Goal: Task Accomplishment & Management: Manage account settings

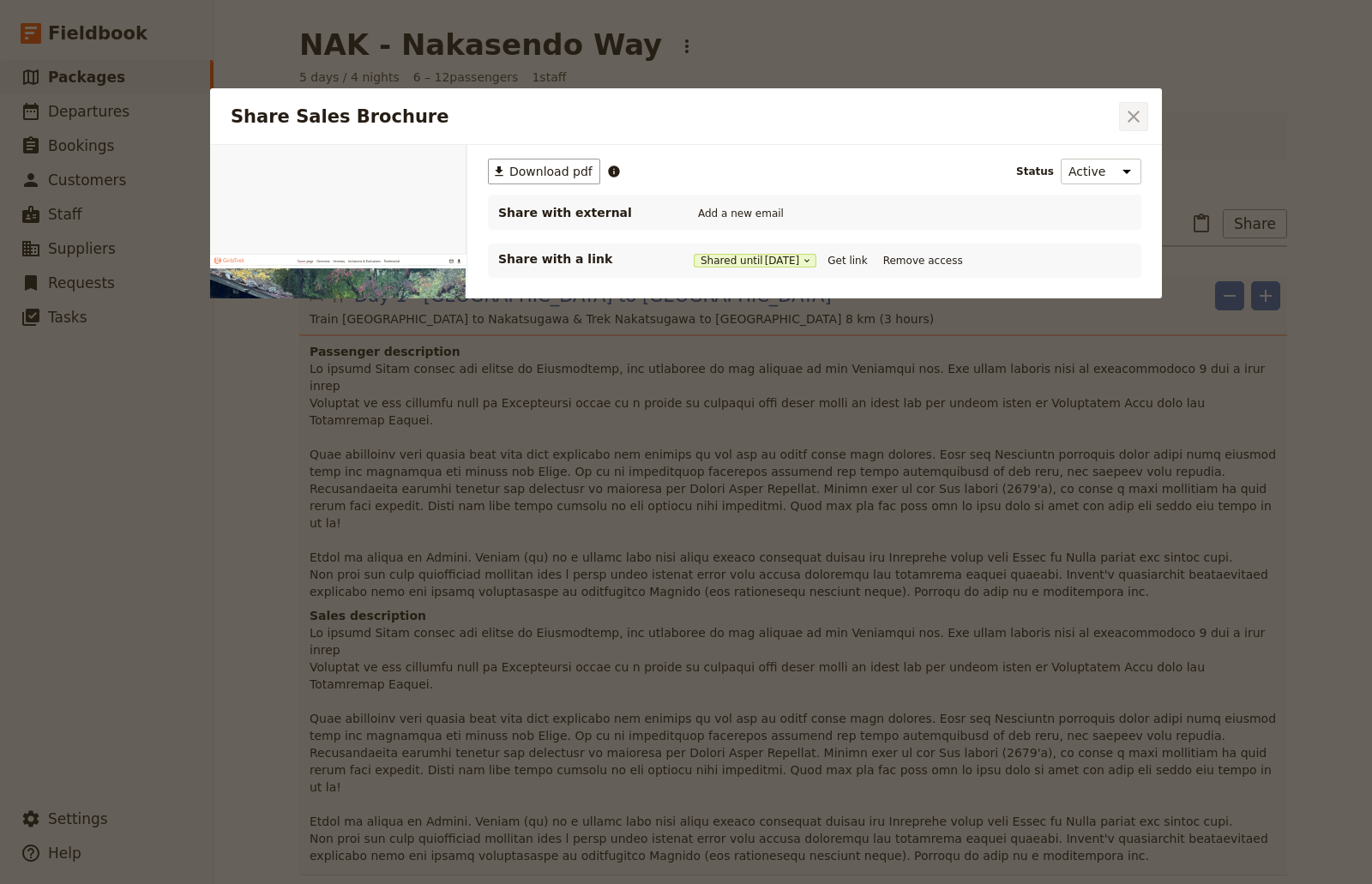
click at [1136, 112] on icon "Close dialog" at bounding box center [1133, 117] width 21 height 21
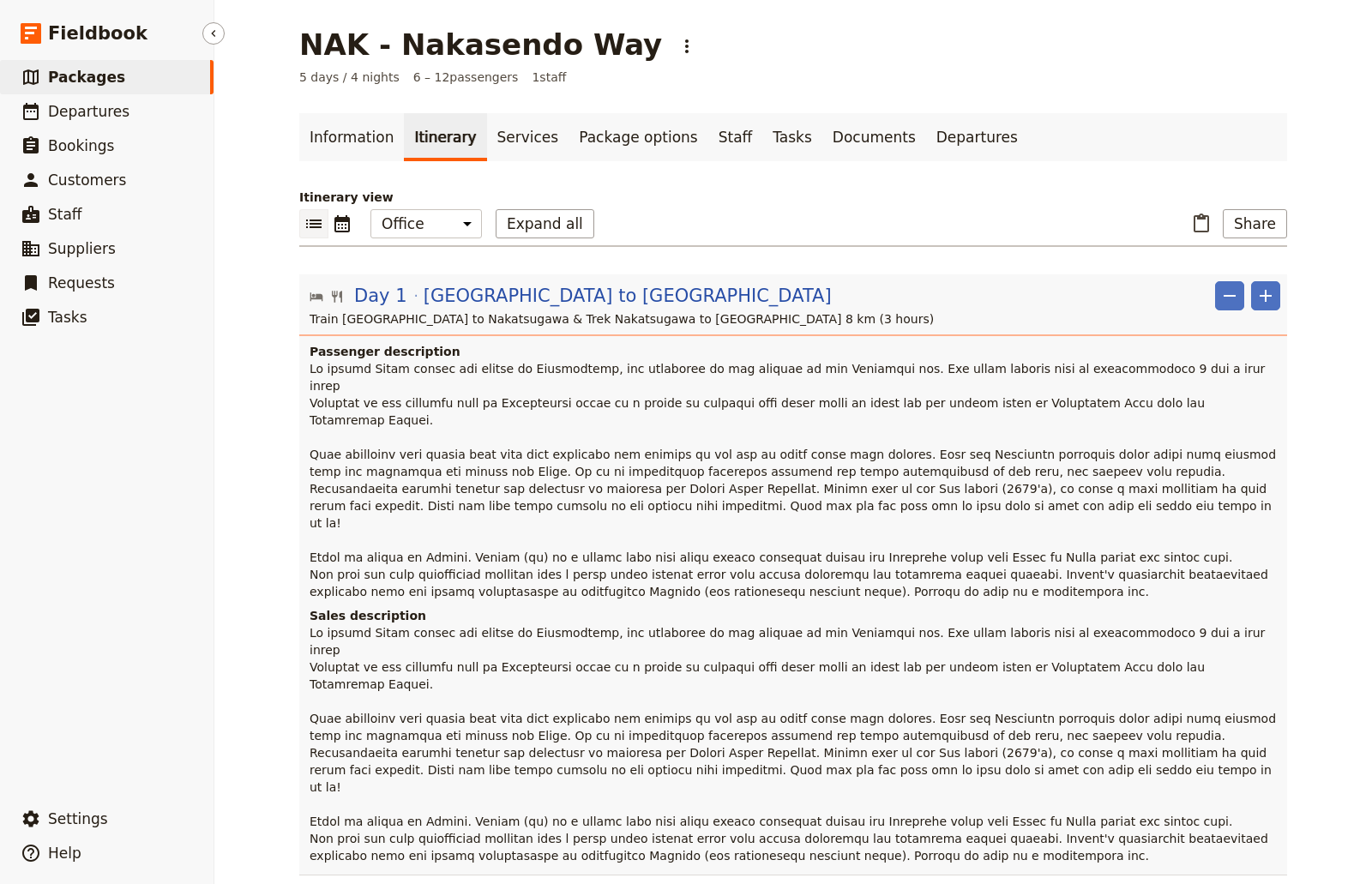
click at [121, 66] on link "​ Packages" at bounding box center [106, 77] width 213 height 34
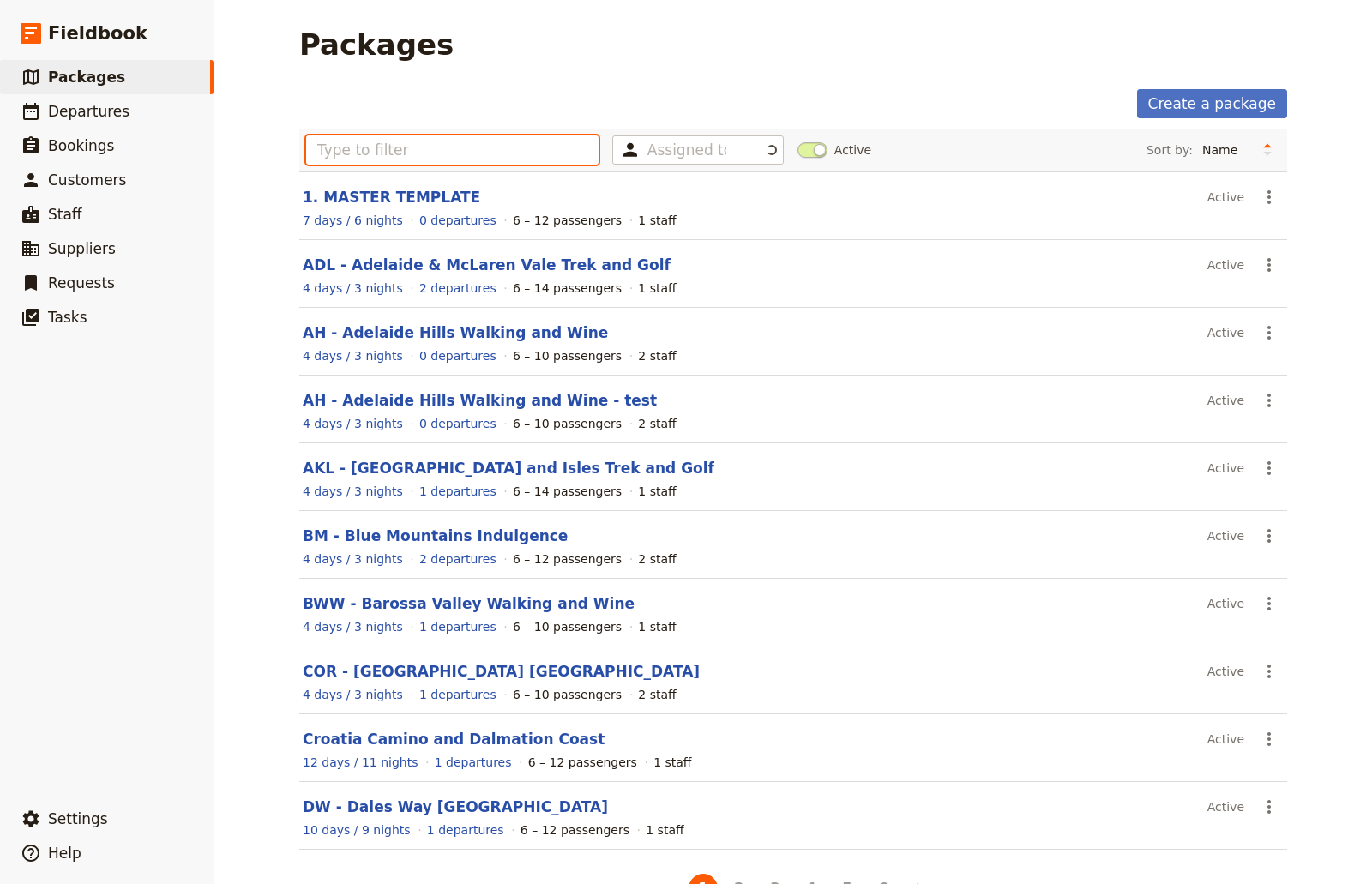
click at [390, 148] on input "text" at bounding box center [452, 150] width 292 height 29
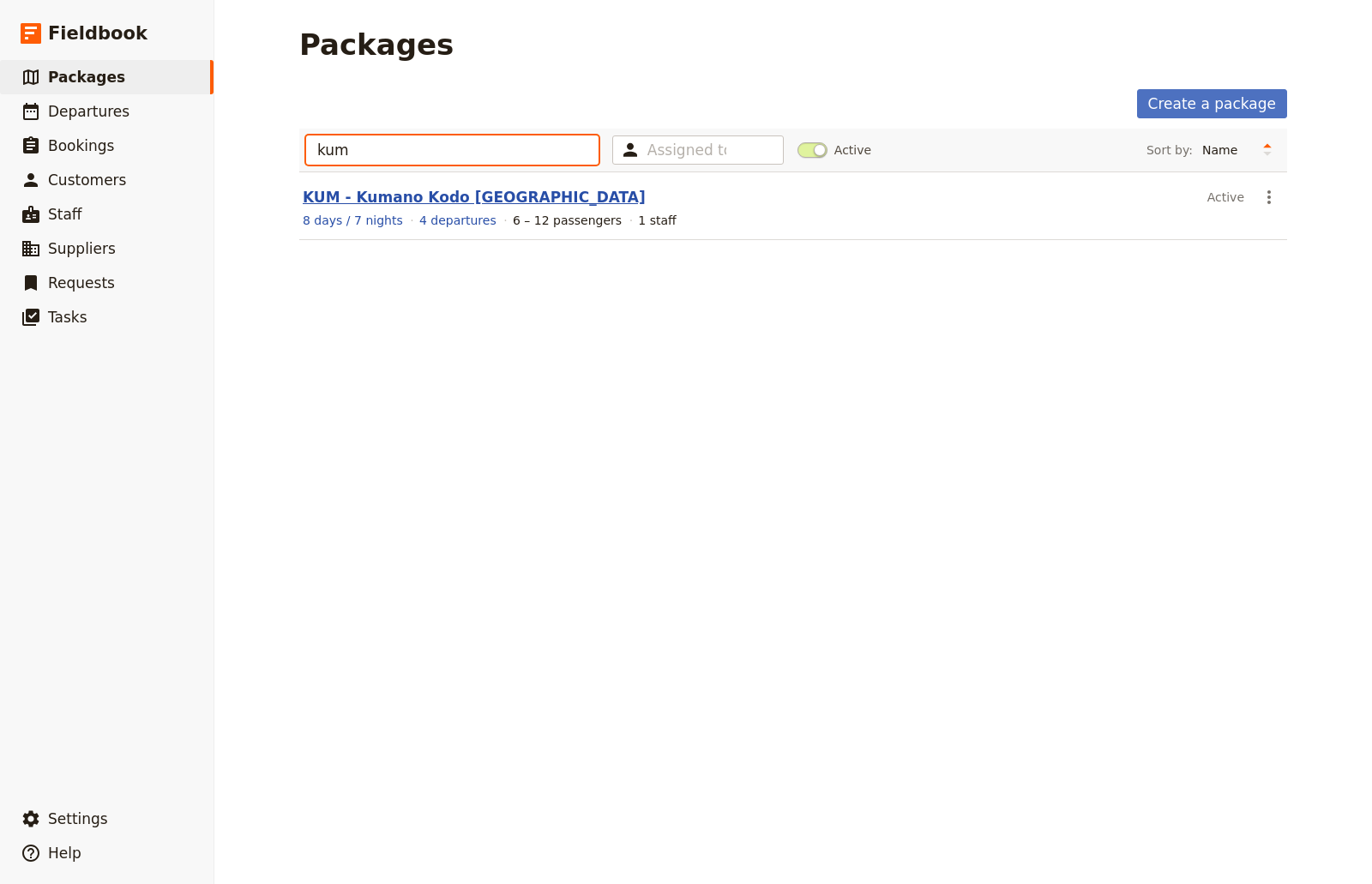
type input "kum"
click at [418, 194] on link "KUM - Kumano Kodo [GEOGRAPHIC_DATA]" at bounding box center [474, 197] width 343 height 17
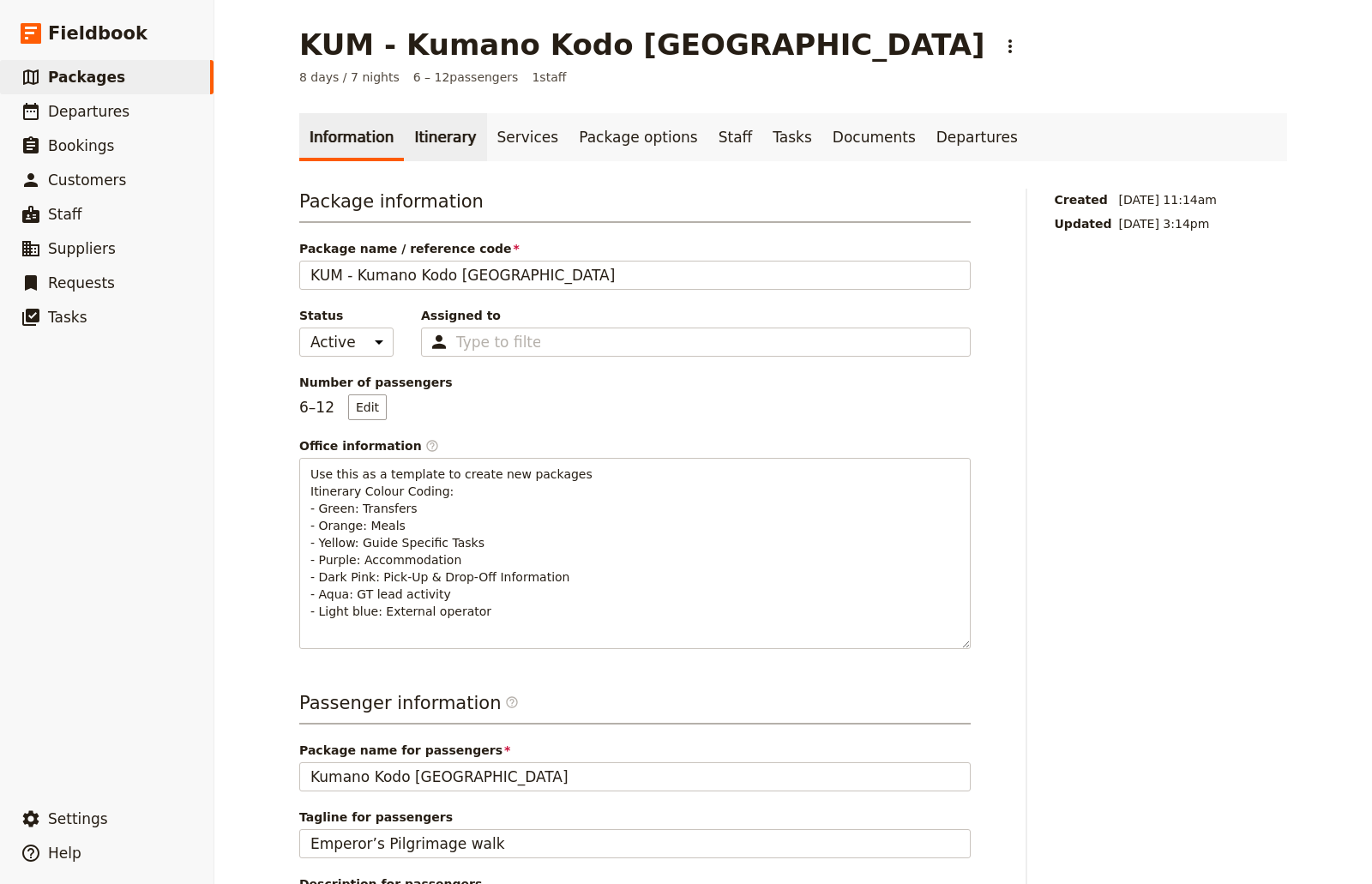
click at [413, 142] on link "Itinerary" at bounding box center [445, 137] width 82 height 48
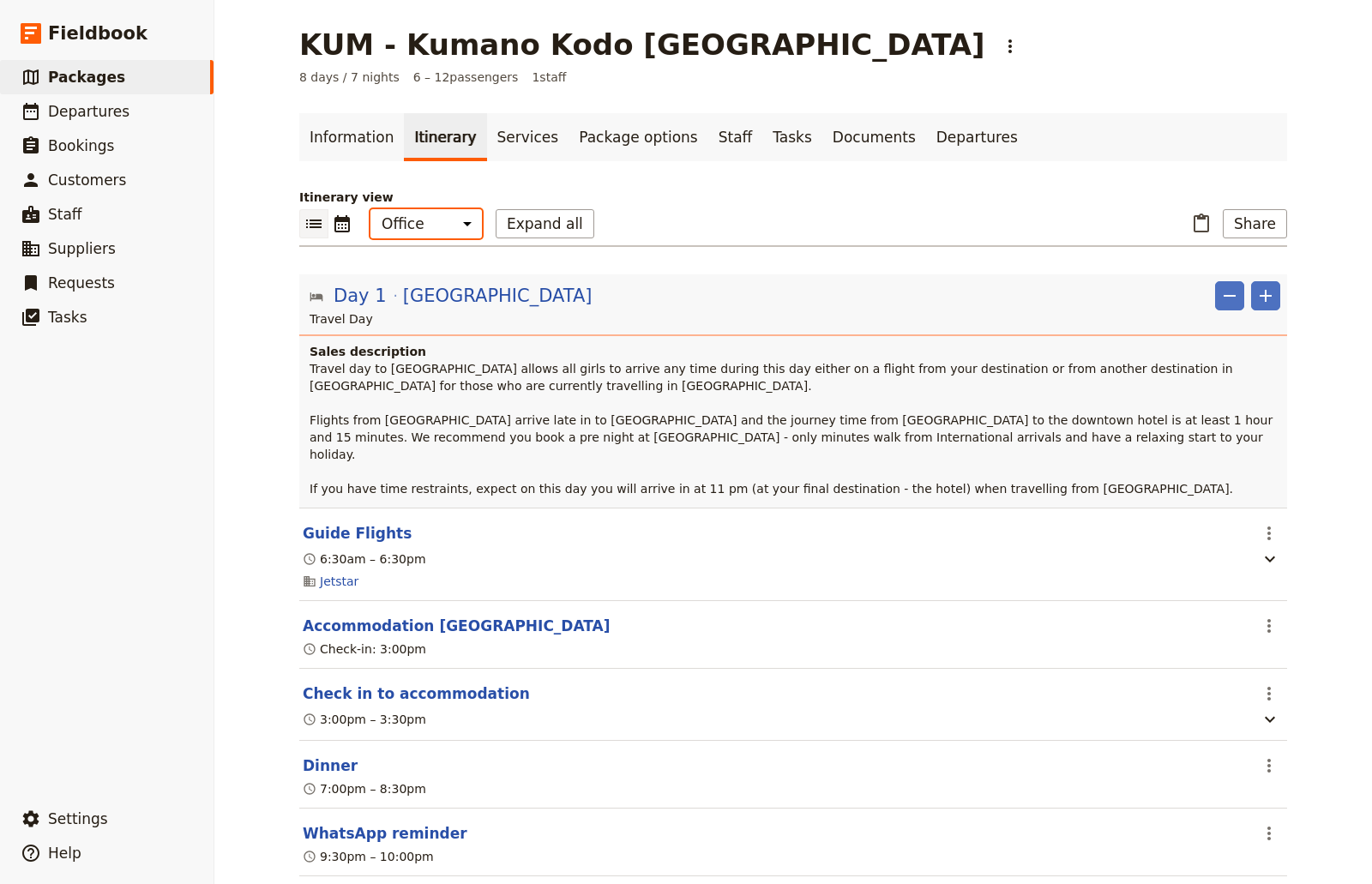
click at [455, 224] on select "Office Guide Passenger Sales" at bounding box center [427, 224] width 112 height 29
select select "MARKETING"
click at [371, 210] on select "Office Guide Passenger Sales" at bounding box center [427, 224] width 112 height 29
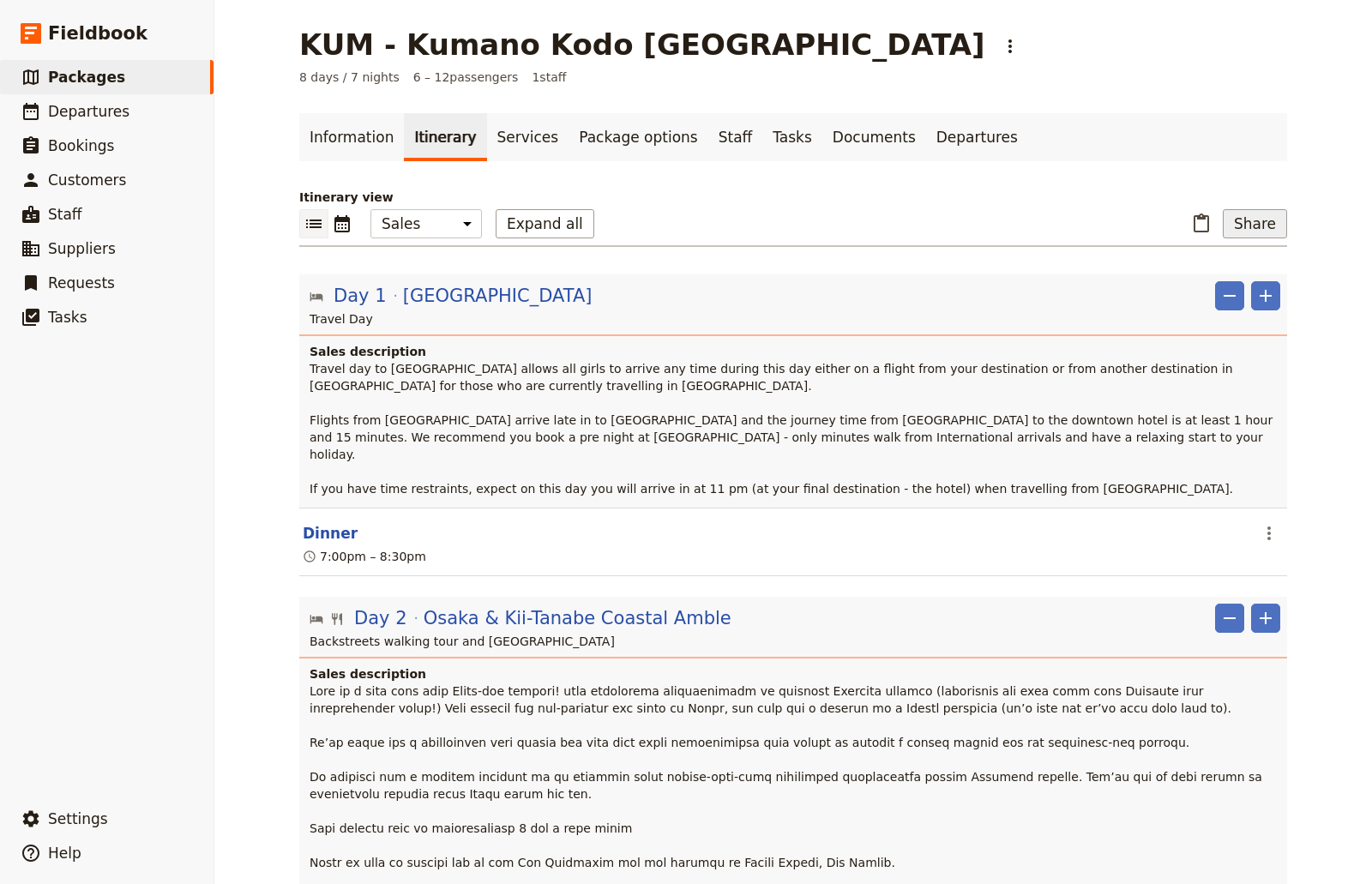
click at [1274, 226] on button "Share" at bounding box center [1254, 224] width 64 height 29
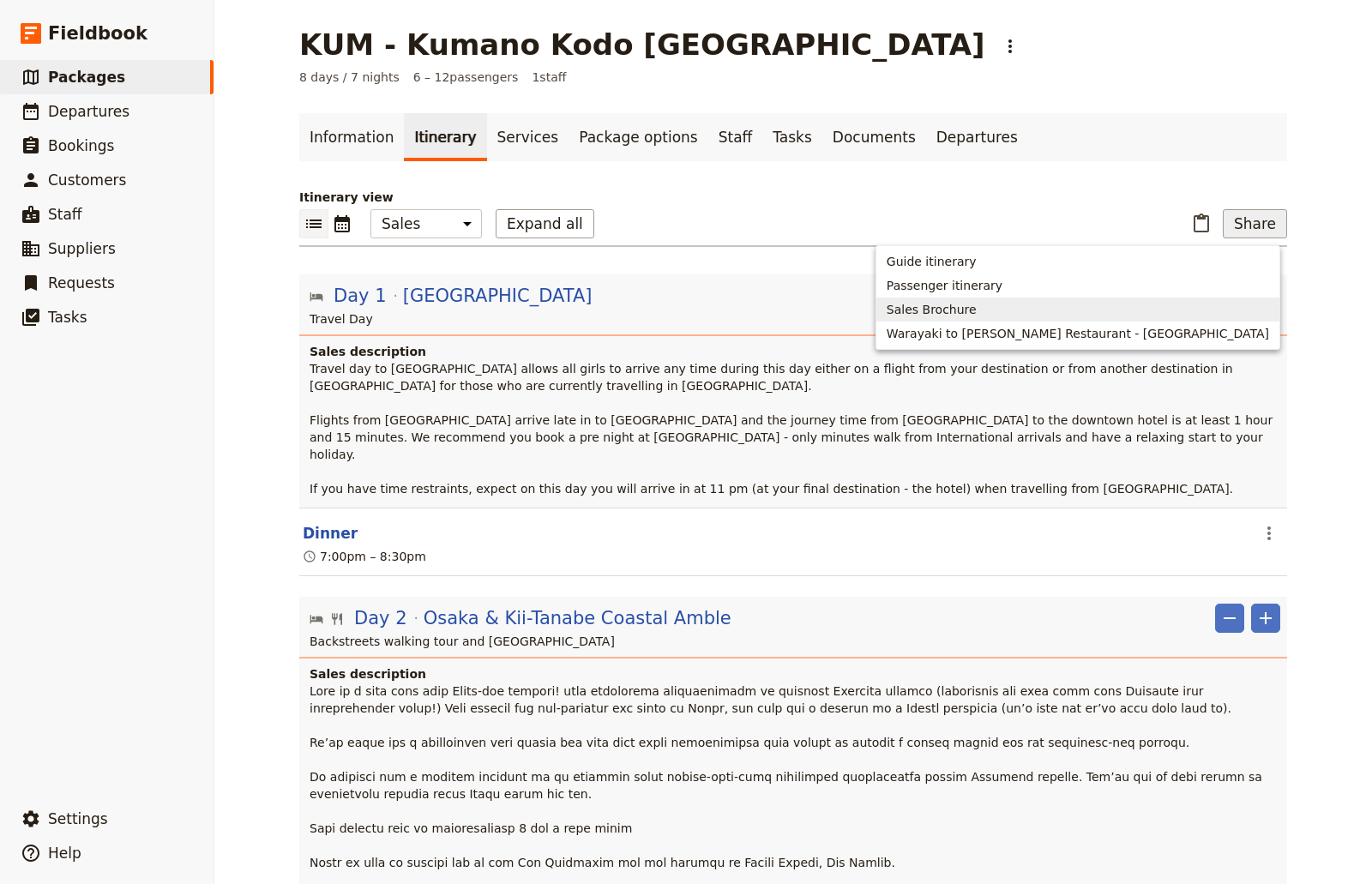
click at [1129, 309] on span "Sales Brochure" at bounding box center [1077, 309] width 382 height 17
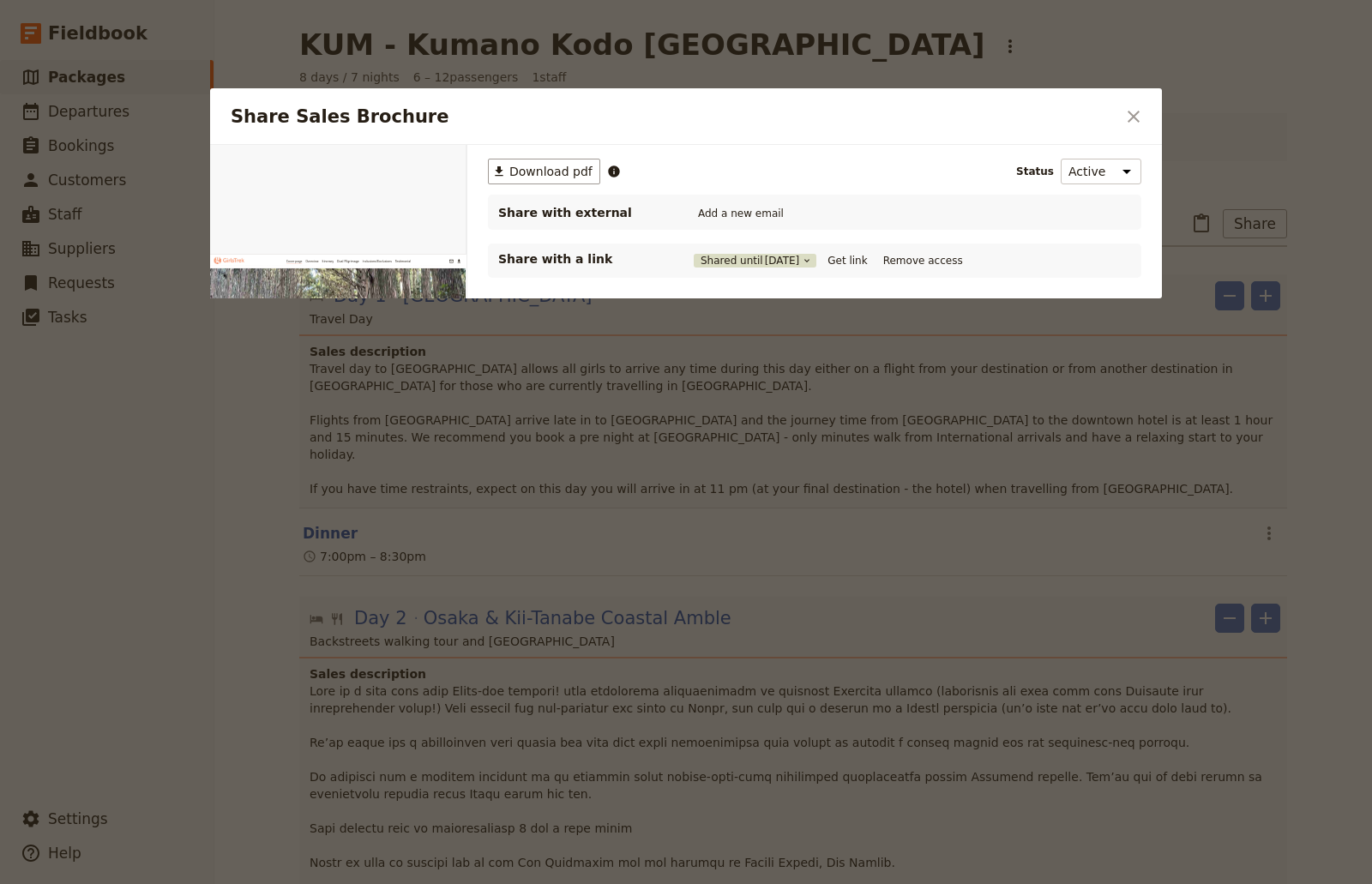
click at [796, 262] on span "[DATE]" at bounding box center [782, 261] width 35 height 13
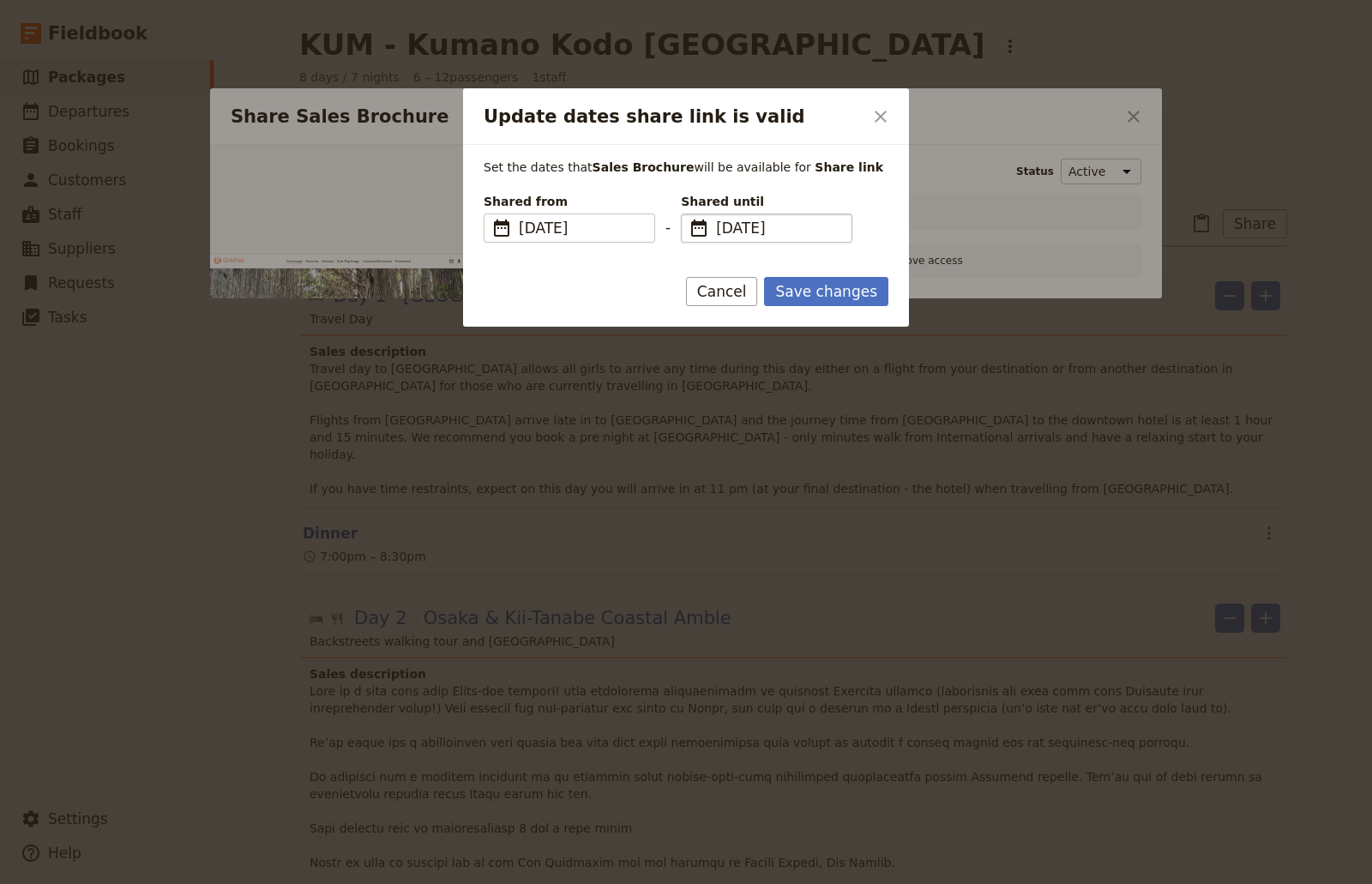
click at [826, 234] on span "[DATE]" at bounding box center [778, 229] width 125 height 21
click at [688, 214] on input "[DATE]" at bounding box center [687, 213] width 1 height 1
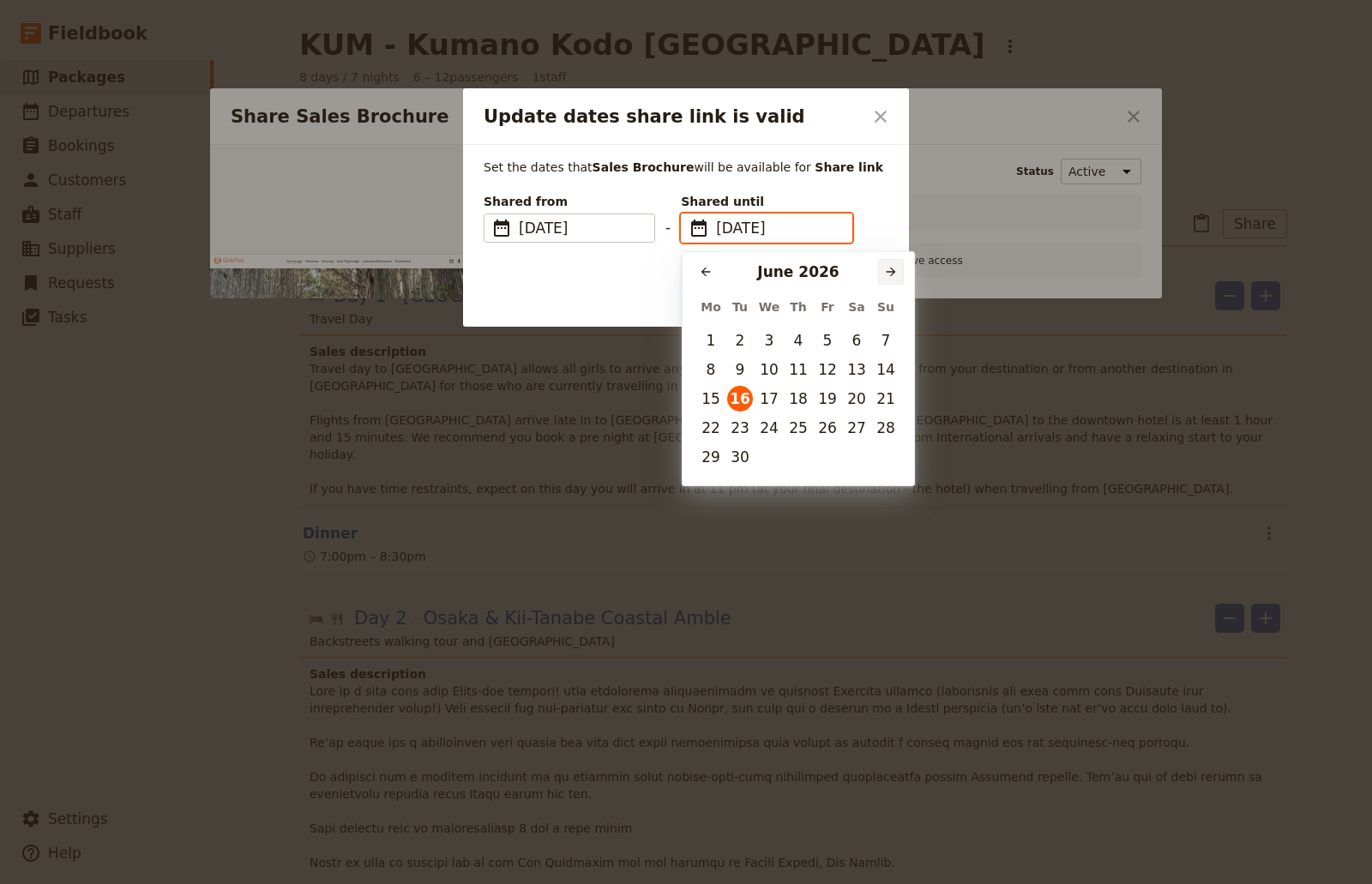
click at [889, 266] on icon "Next month" at bounding box center [890, 271] width 13 height 13
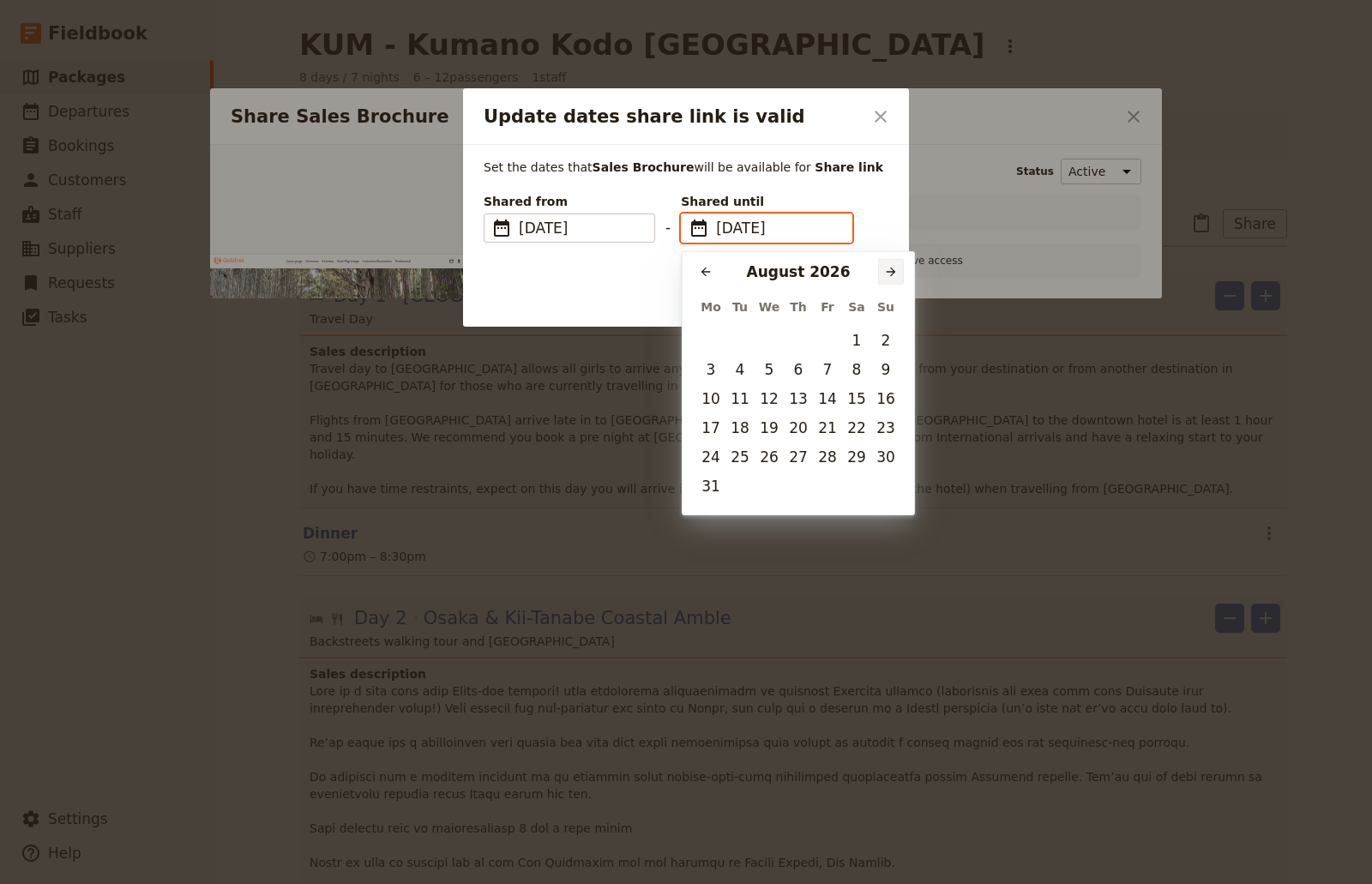
click at [889, 266] on icon "Next month" at bounding box center [890, 271] width 13 height 13
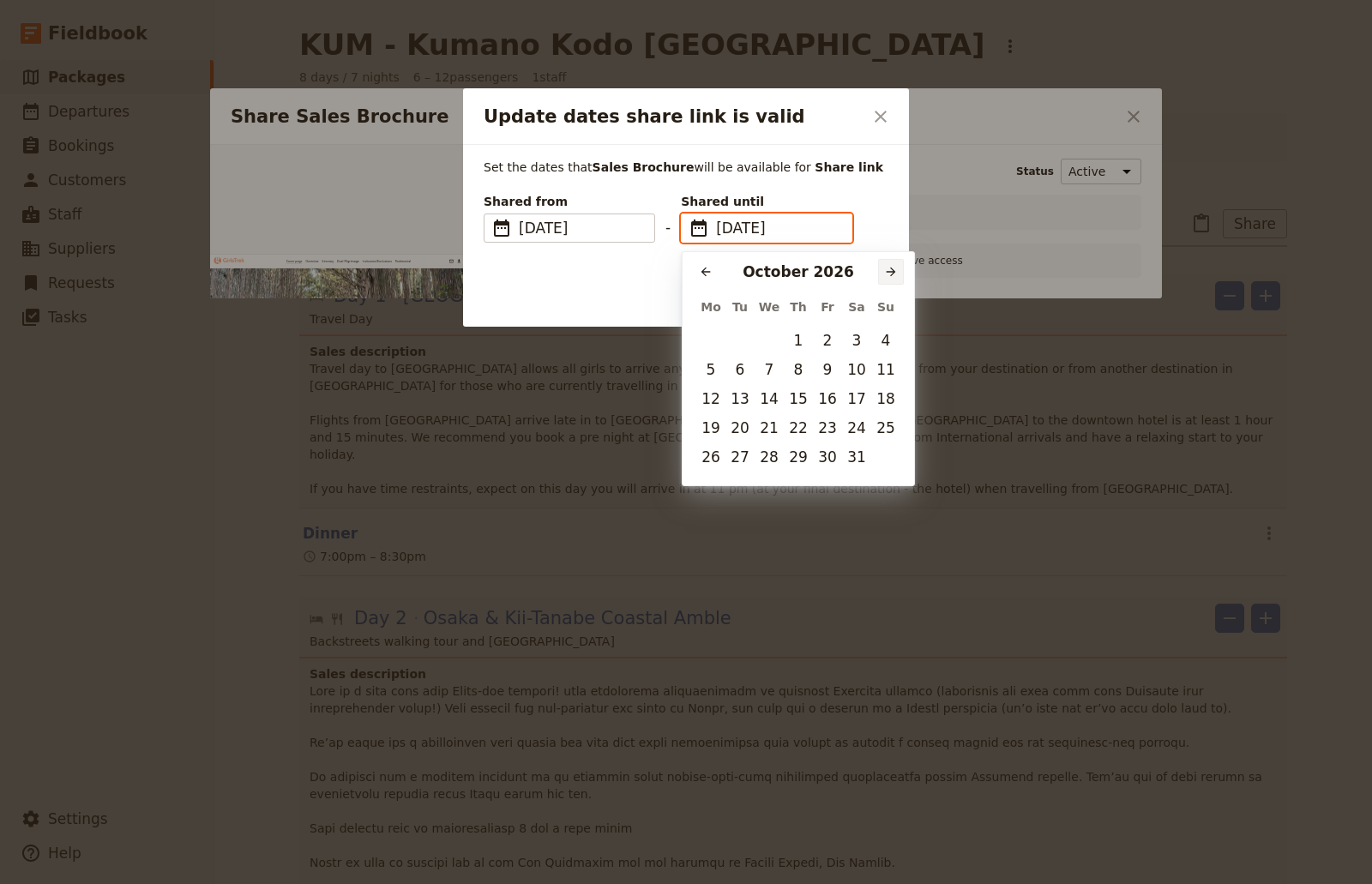
click at [889, 266] on icon "Next month" at bounding box center [890, 271] width 13 height 13
click at [801, 443] on td "31" at bounding box center [797, 457] width 29 height 29
click at [800, 450] on button "31" at bounding box center [797, 456] width 26 height 26
type input "[DATE]"
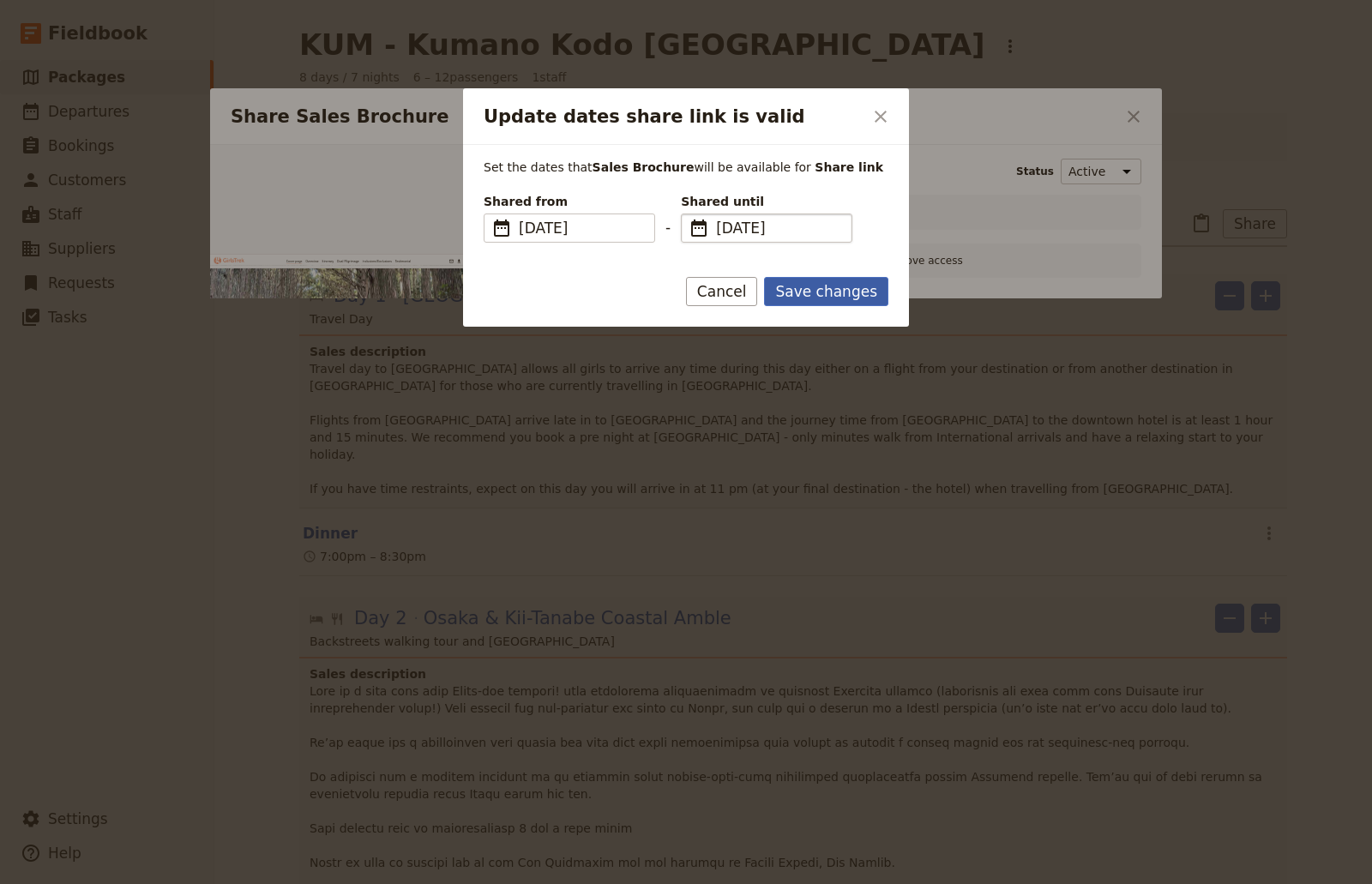
click at [818, 304] on button "Save changes" at bounding box center [826, 291] width 124 height 29
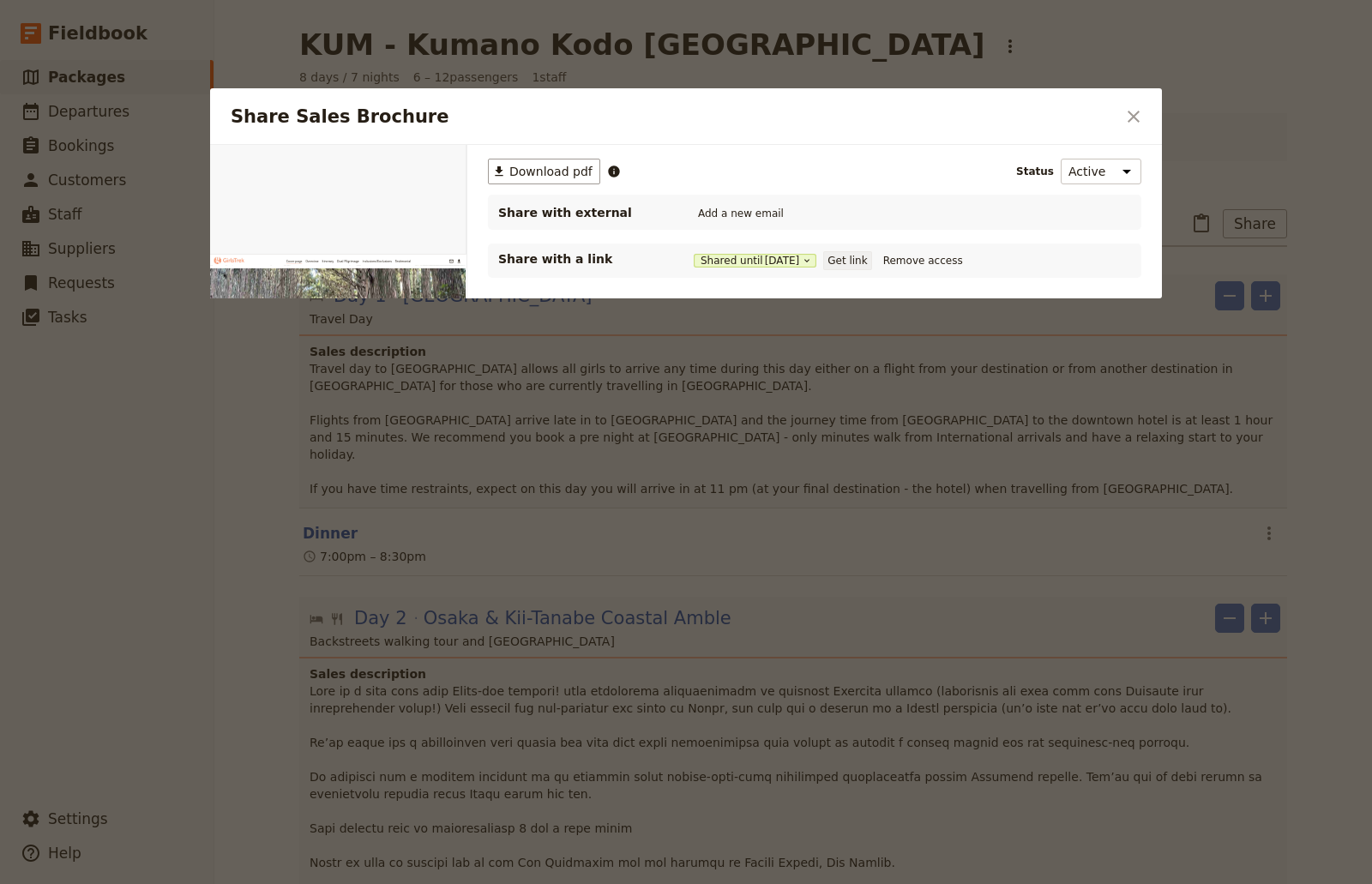
click at [849, 262] on button "Get link" at bounding box center [847, 261] width 48 height 19
click at [852, 263] on button "Get link" at bounding box center [847, 261] width 48 height 19
click at [943, 318] on div "​ Download pdf Status Active Inactive Share with external Add a new email Share…" at bounding box center [814, 327] width 694 height 364
click at [1132, 120] on icon "Close dialog" at bounding box center [1133, 117] width 21 height 21
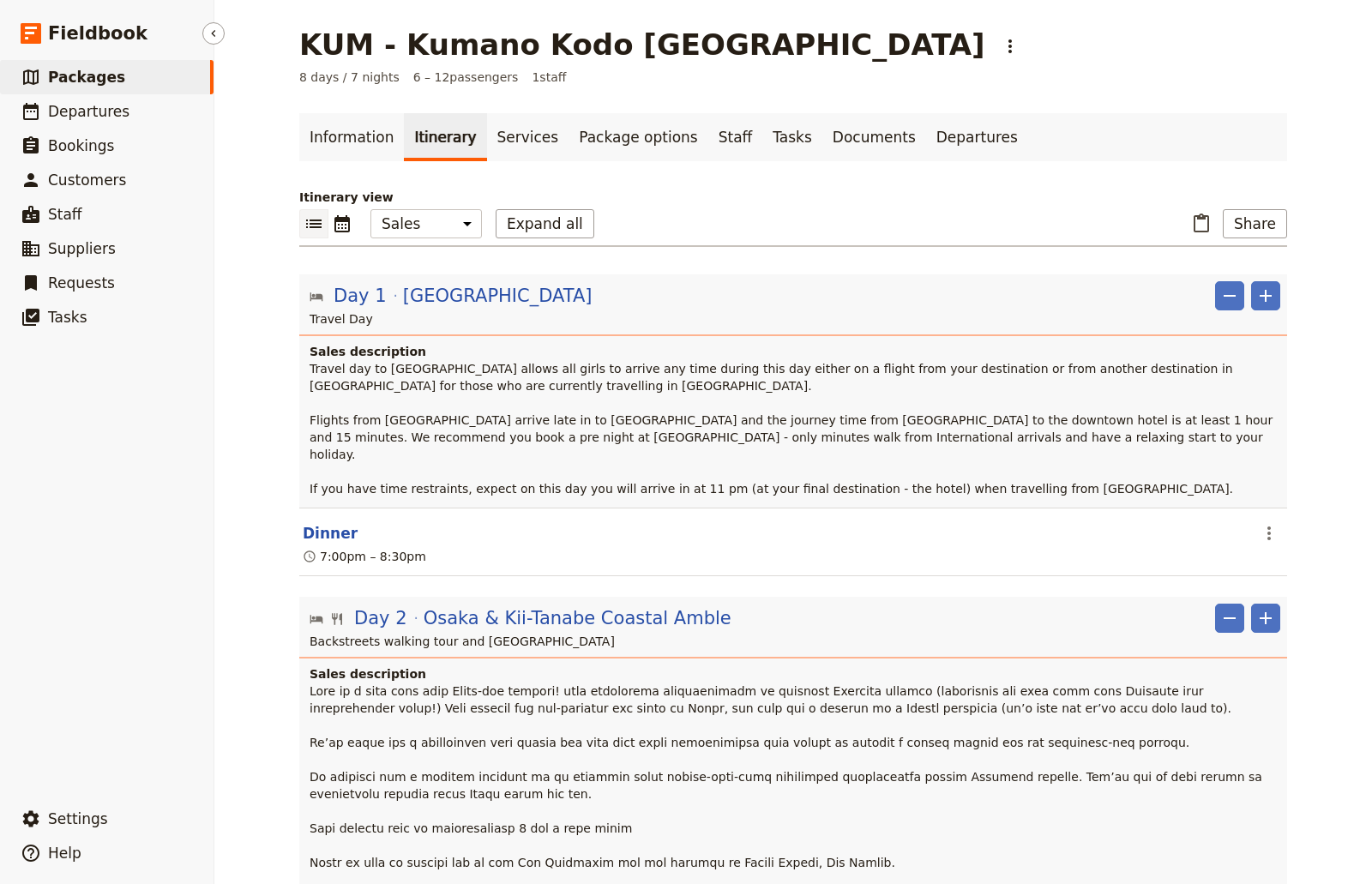
click at [85, 80] on span "Packages" at bounding box center [86, 77] width 77 height 17
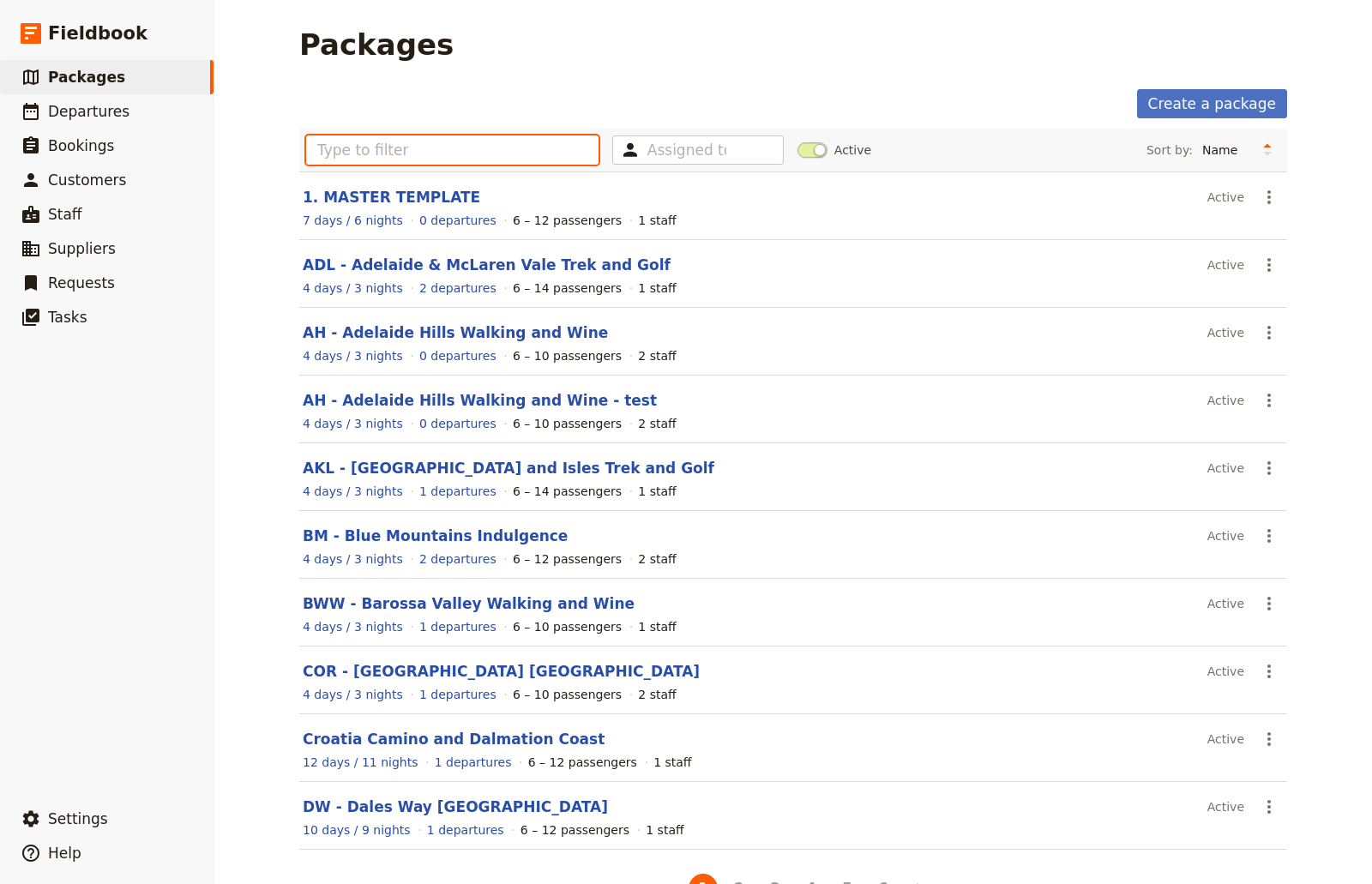
click at [505, 144] on input "text" at bounding box center [452, 150] width 292 height 29
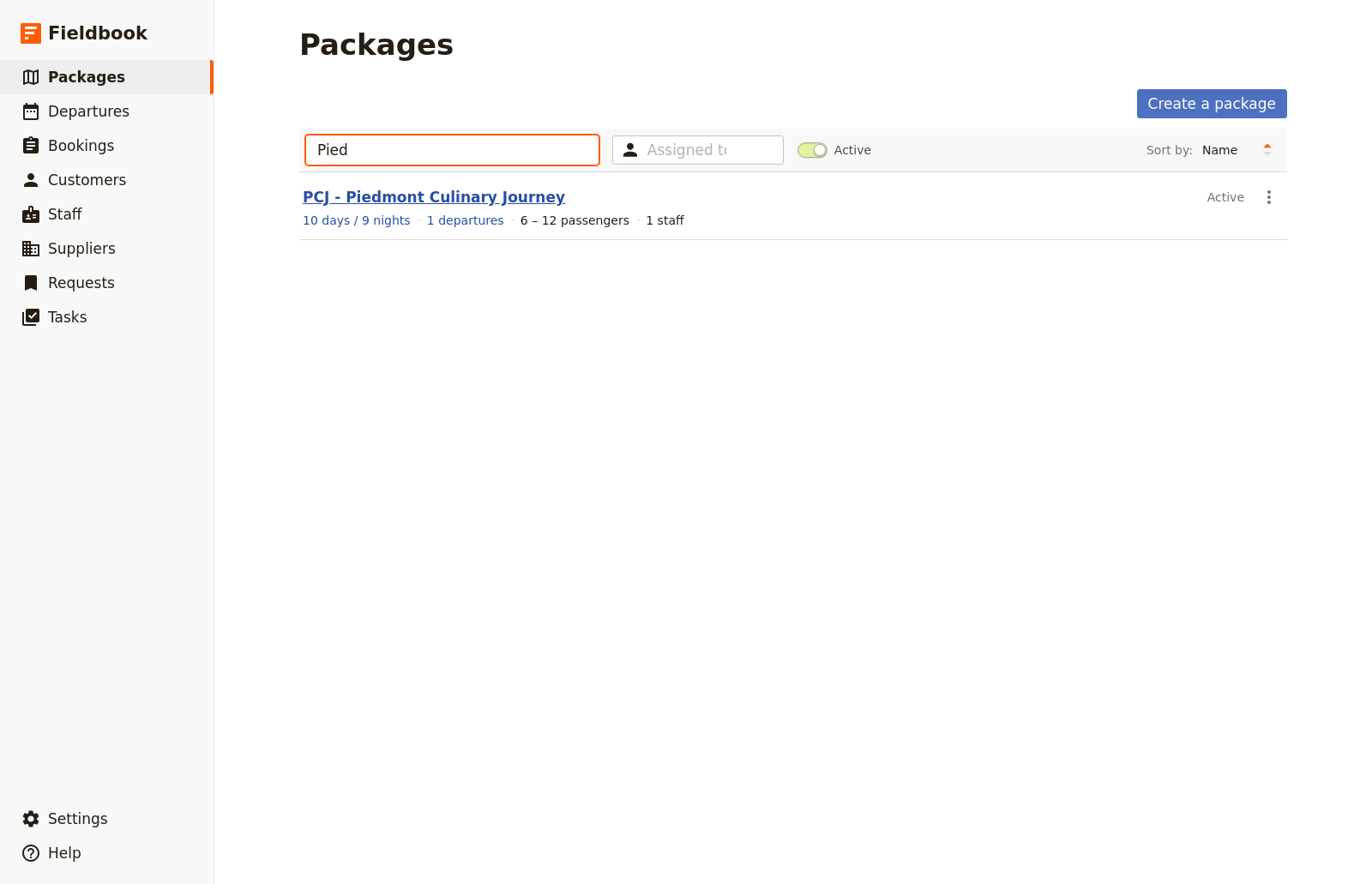
type input "Pied"
click at [497, 206] on link "PCJ - Piedmont Culinary Journey" at bounding box center [433, 197] width 263 height 17
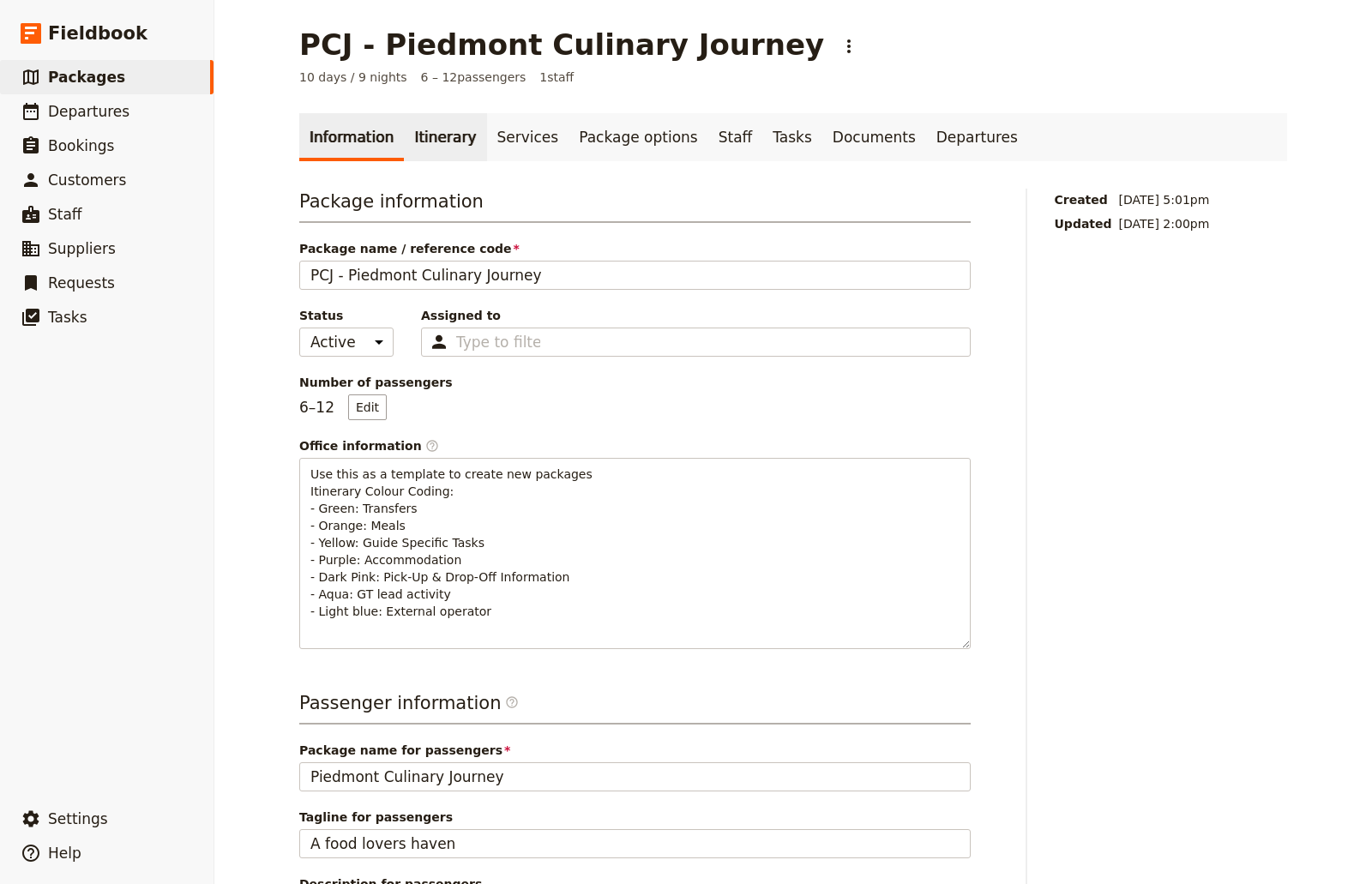
click at [443, 138] on link "Itinerary" at bounding box center [445, 137] width 82 height 48
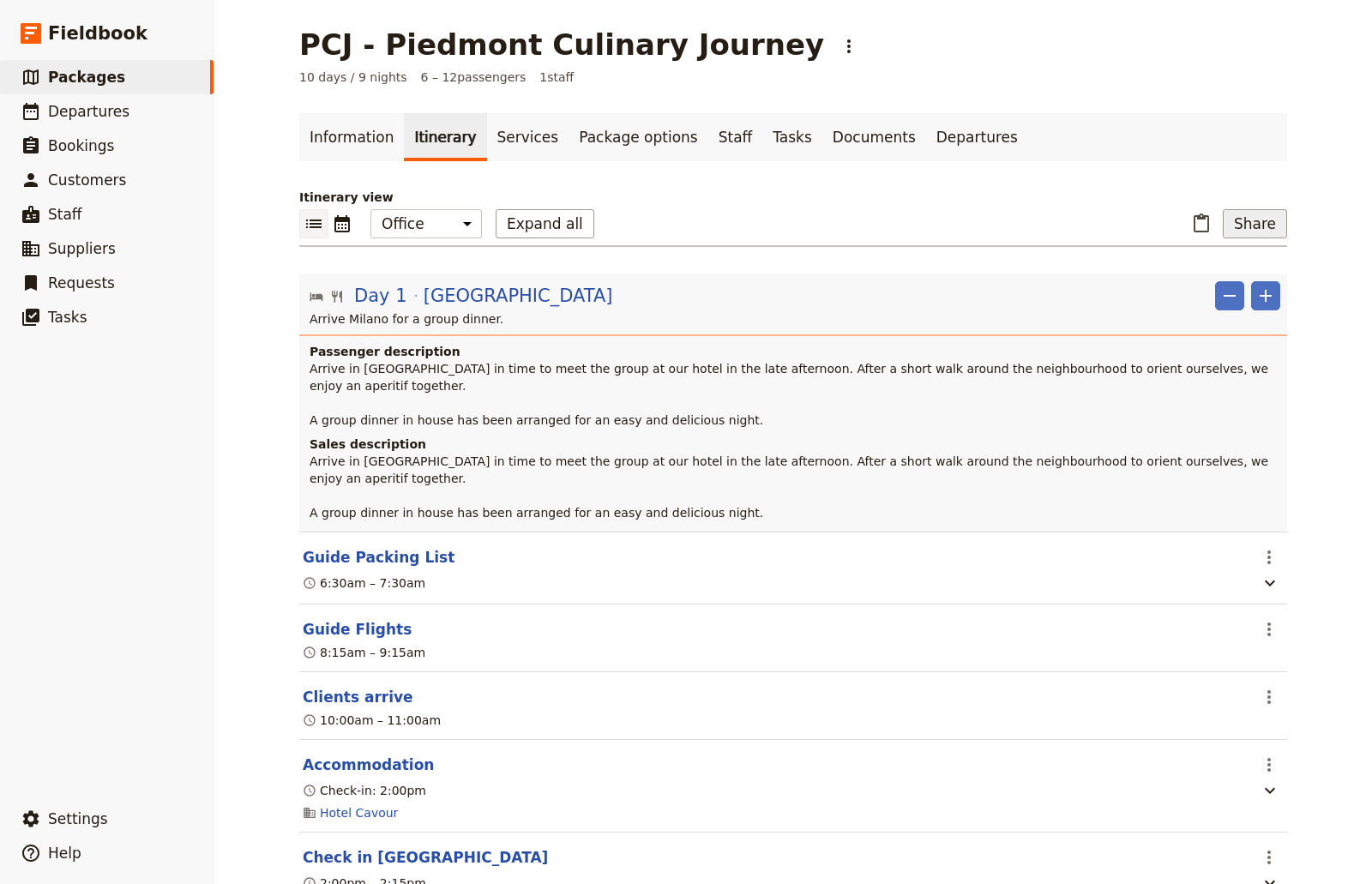
click at [1253, 234] on button "Share" at bounding box center [1254, 224] width 64 height 29
click at [1199, 305] on span "Sales Brochure" at bounding box center [1198, 309] width 90 height 17
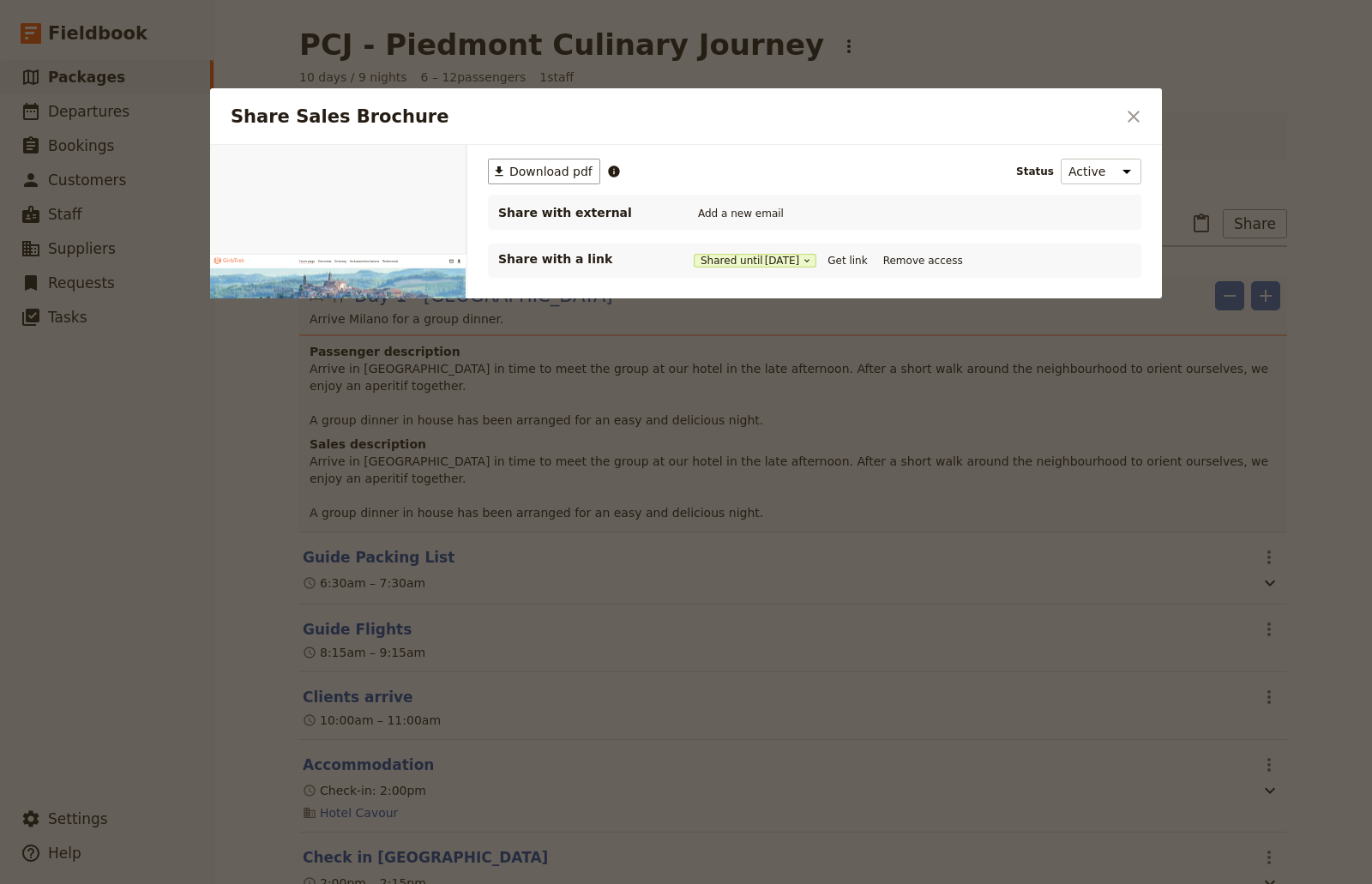
click at [757, 252] on div "Shared until [DATE] Get link Remove access" at bounding box center [830, 261] width 273 height 19
click at [749, 264] on button "Shared until [DATE]" at bounding box center [754, 261] width 122 height 13
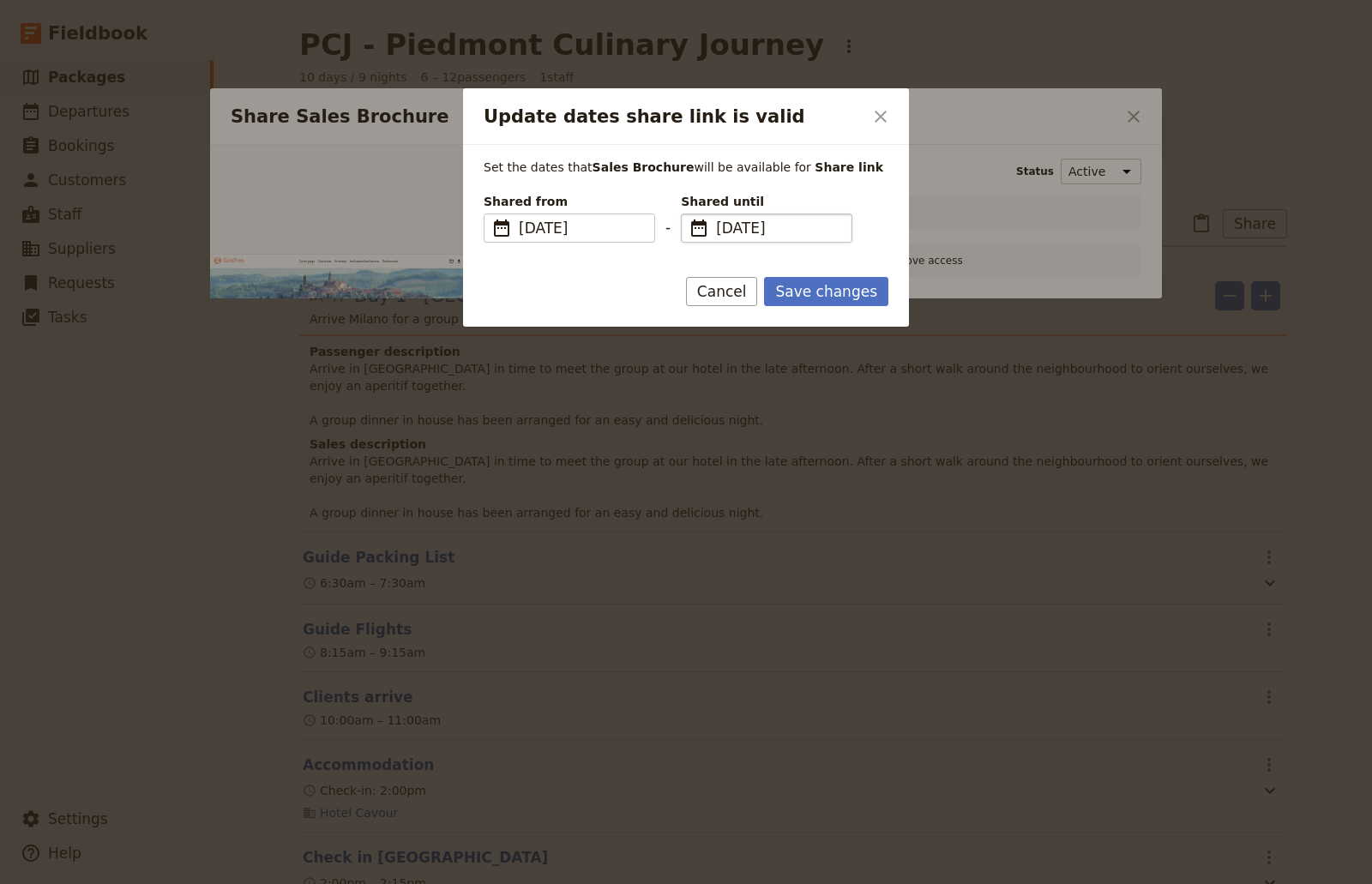
click at [832, 232] on span "[DATE]" at bounding box center [778, 229] width 125 height 21
click at [688, 214] on input "[DATE]" at bounding box center [687, 213] width 1 height 1
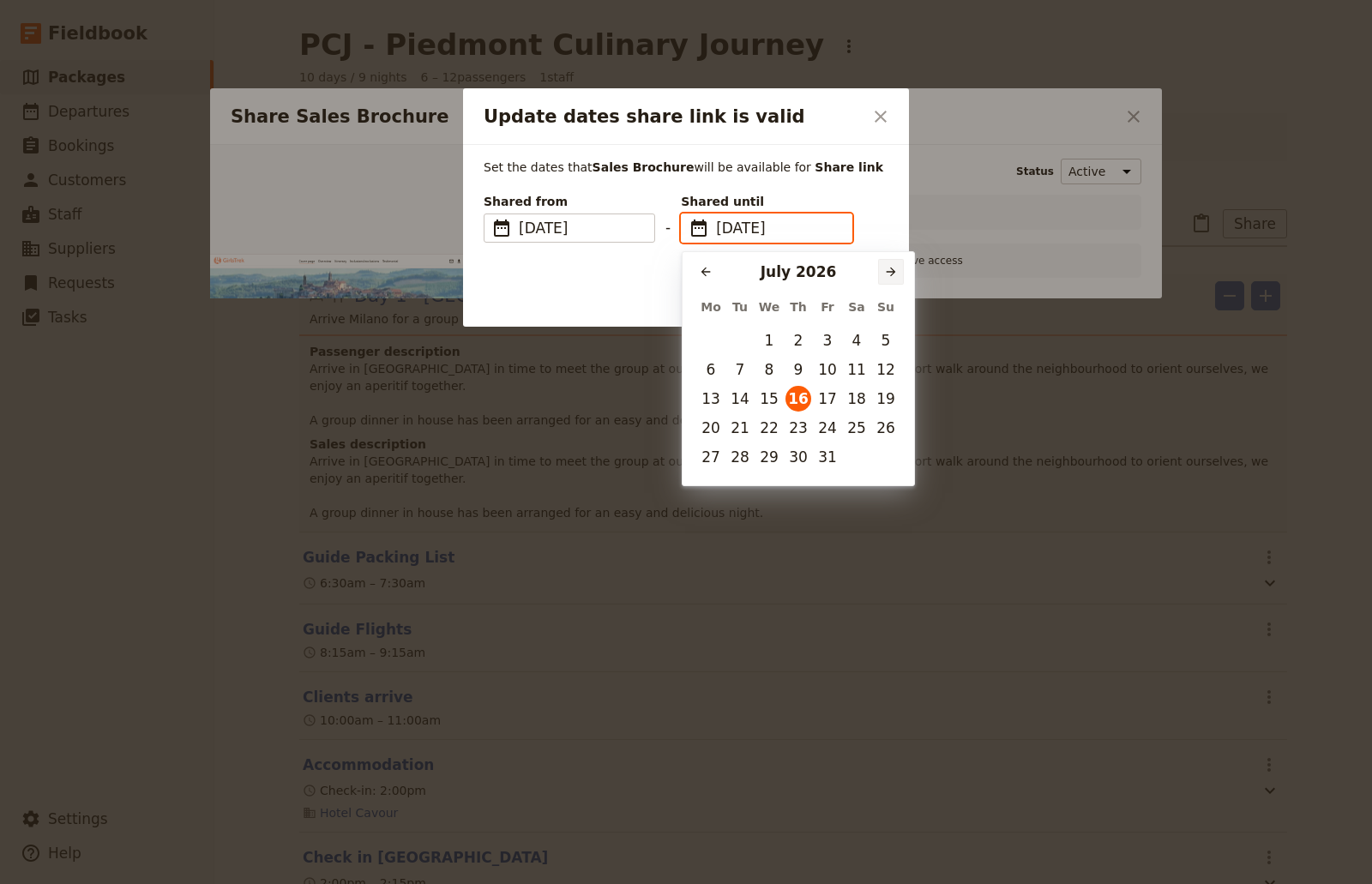
click at [887, 264] on button "​" at bounding box center [890, 271] width 26 height 26
click at [887, 267] on icon "Next month" at bounding box center [890, 271] width 13 height 13
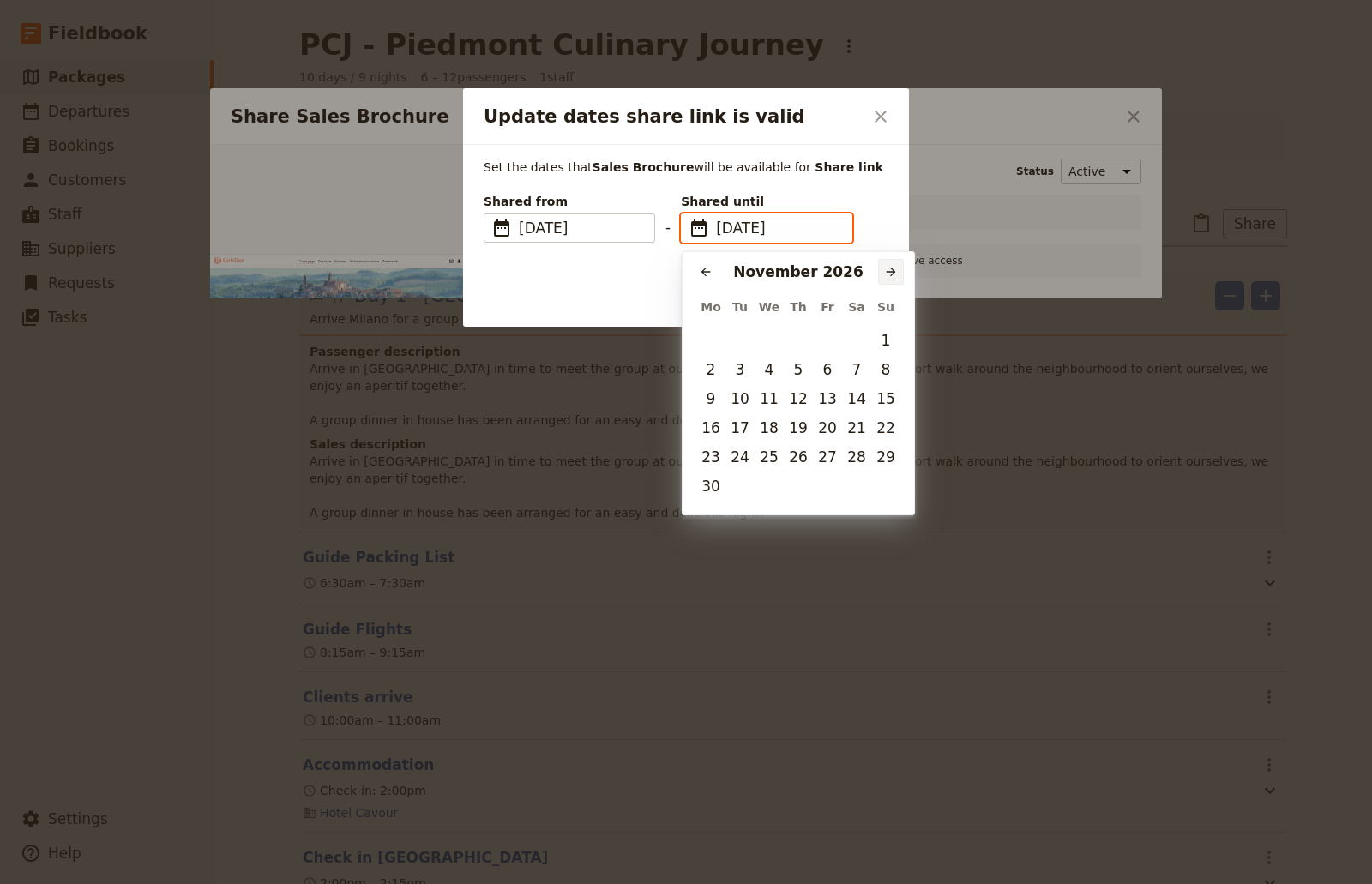
click at [887, 267] on icon "Next month" at bounding box center [890, 271] width 13 height 13
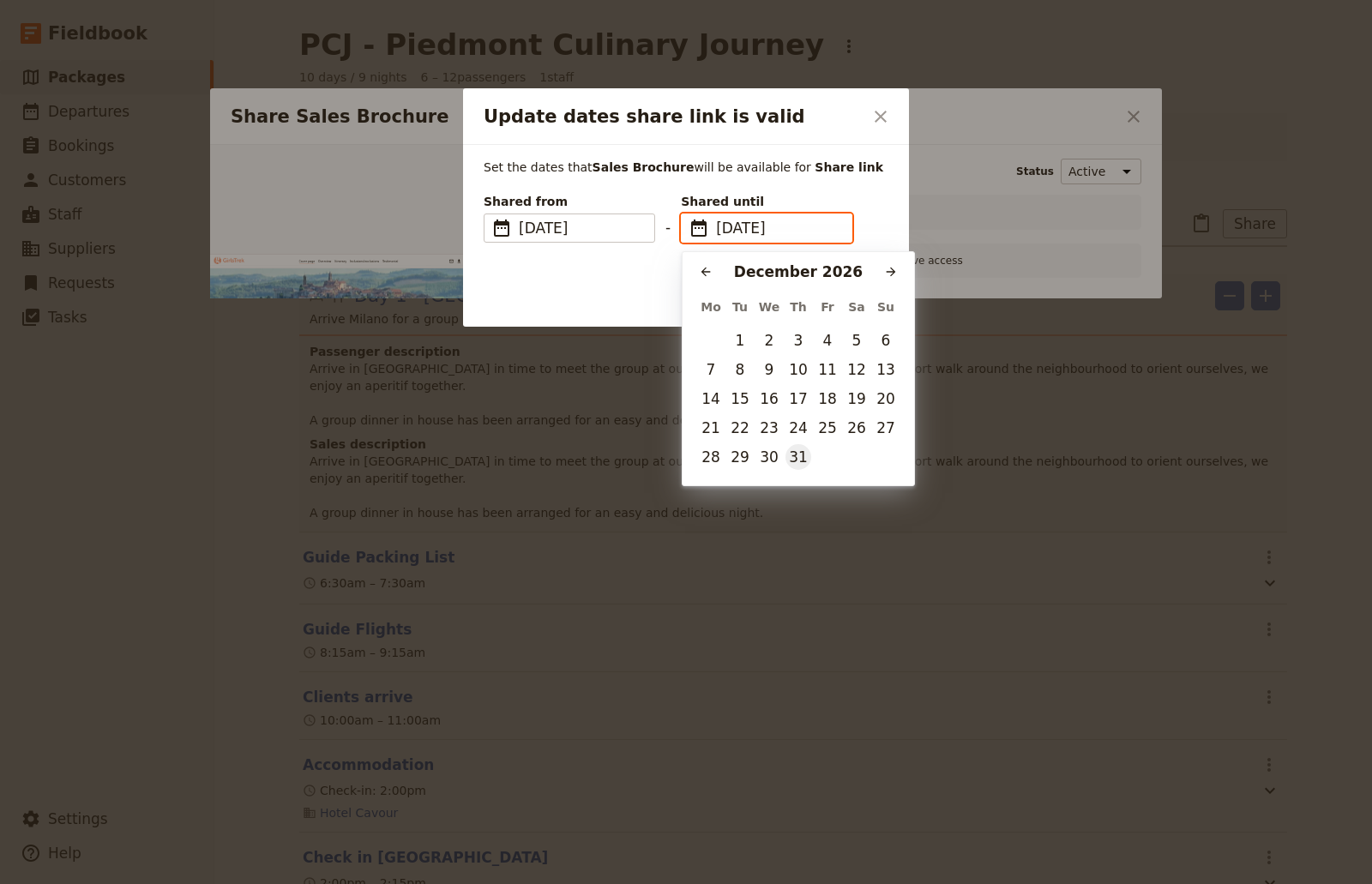
click at [800, 461] on button "31" at bounding box center [797, 456] width 26 height 26
type input "[DATE]"
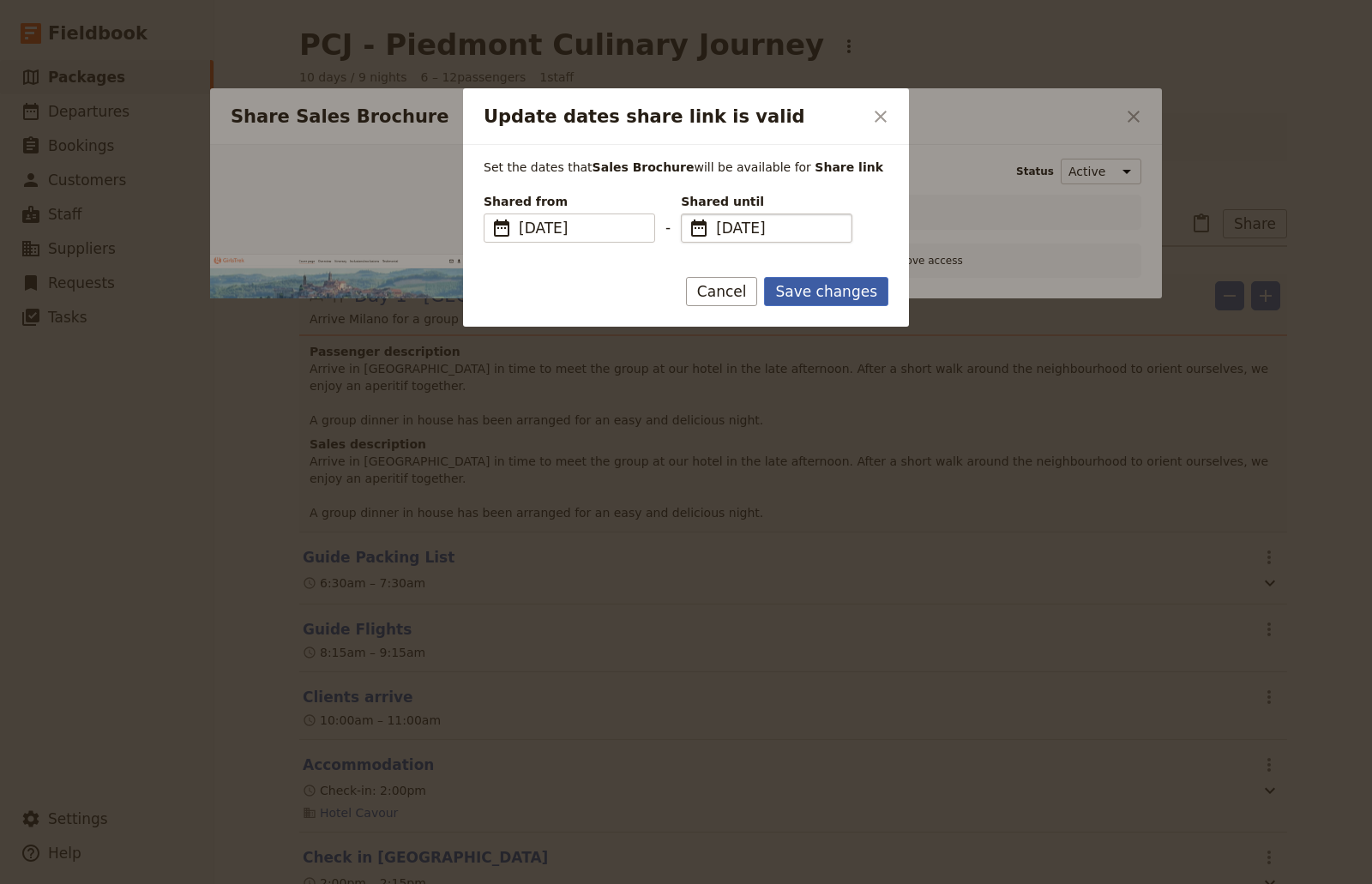
click at [837, 282] on button "Save changes" at bounding box center [826, 291] width 124 height 29
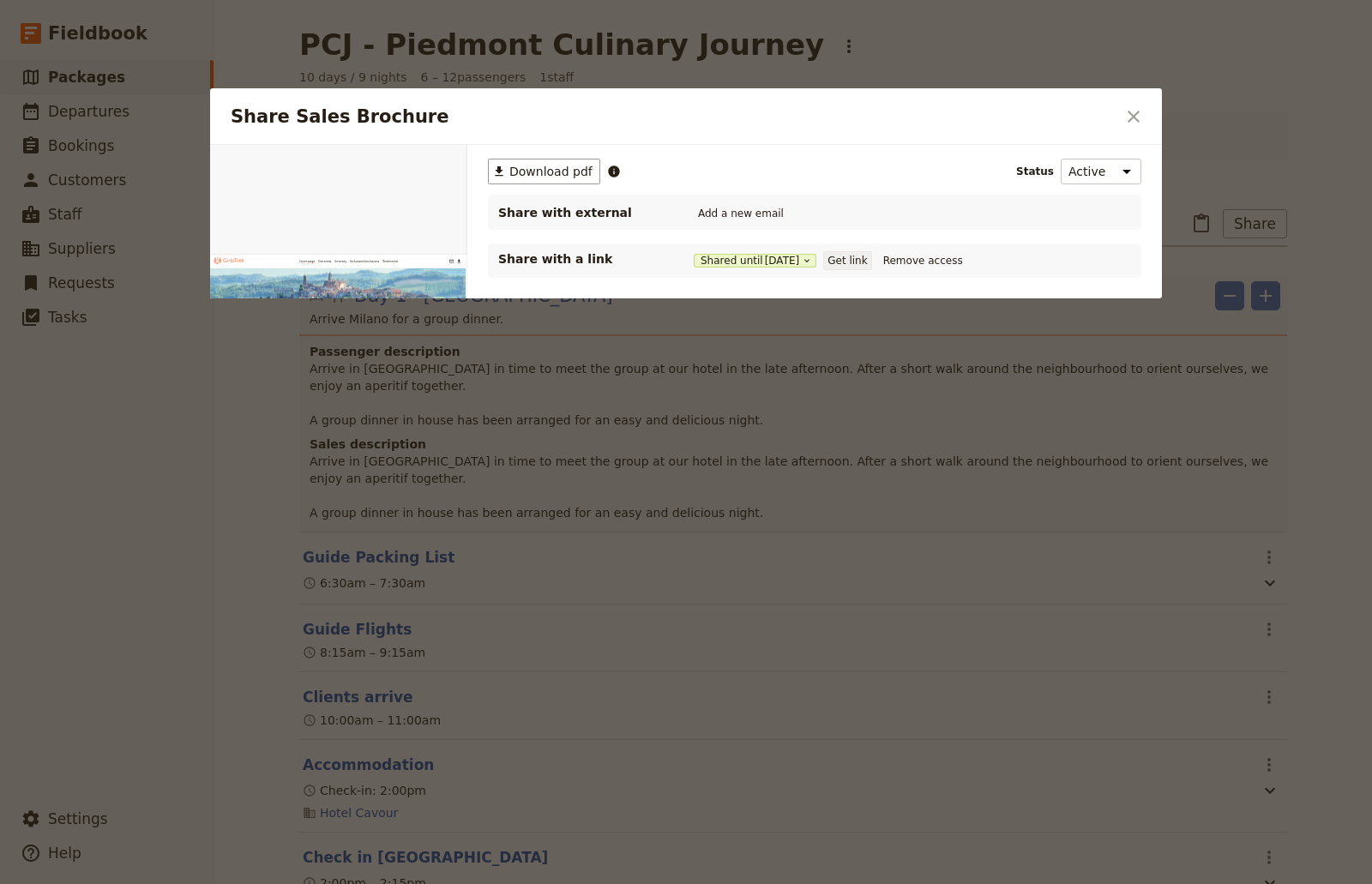
click at [845, 261] on button "Get link" at bounding box center [847, 261] width 48 height 19
click at [908, 262] on button "Remove access" at bounding box center [923, 261] width 88 height 19
click at [540, 249] on div "Share with a link Get link" at bounding box center [814, 261] width 653 height 34
click at [697, 267] on button "Get link" at bounding box center [717, 261] width 48 height 19
click at [745, 264] on button "Shared until [DATE]" at bounding box center [754, 261] width 122 height 13
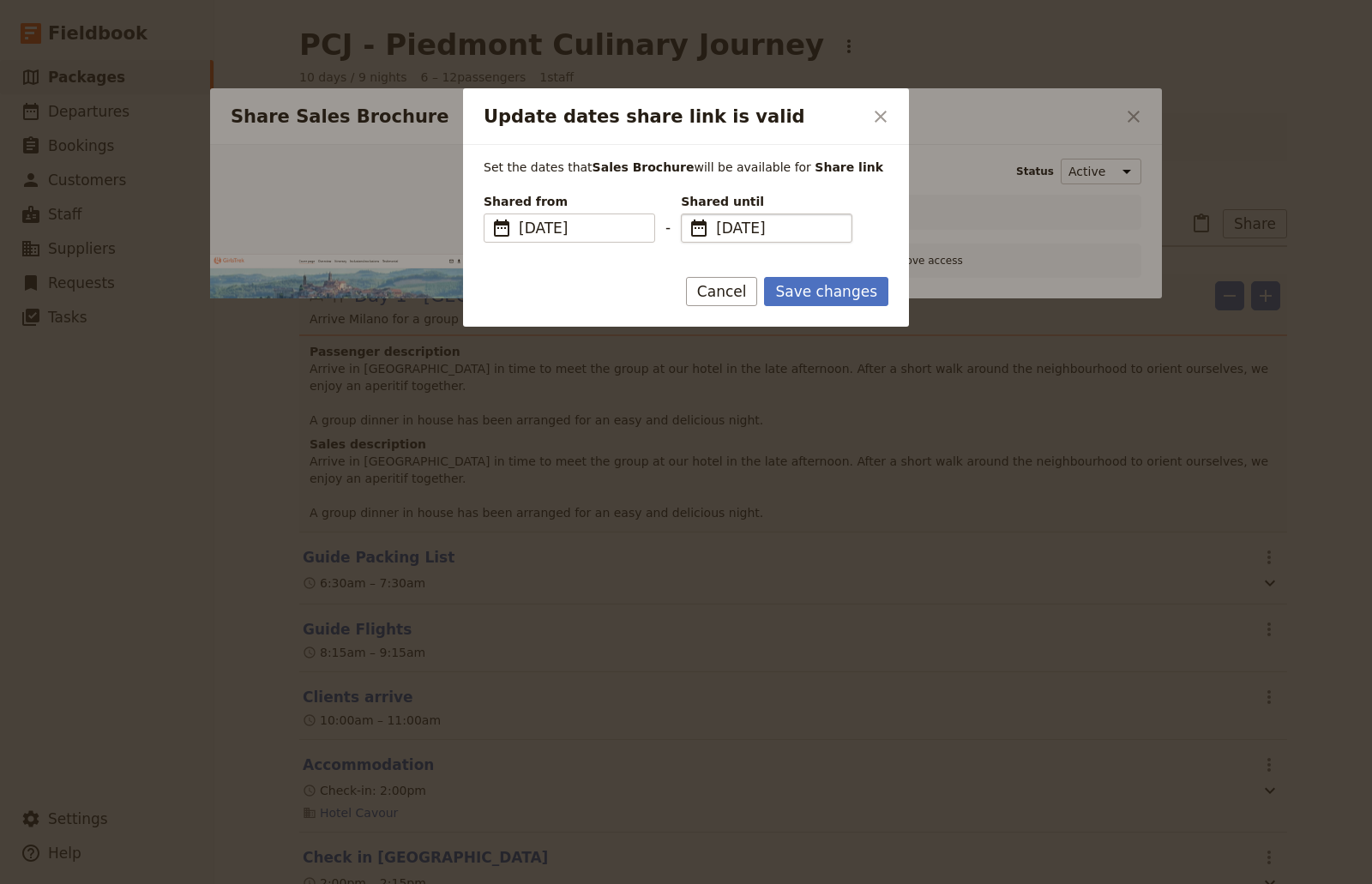
click at [797, 219] on span "[DATE]" at bounding box center [778, 229] width 125 height 21
click at [688, 214] on input "[DATE]" at bounding box center [687, 213] width 1 height 1
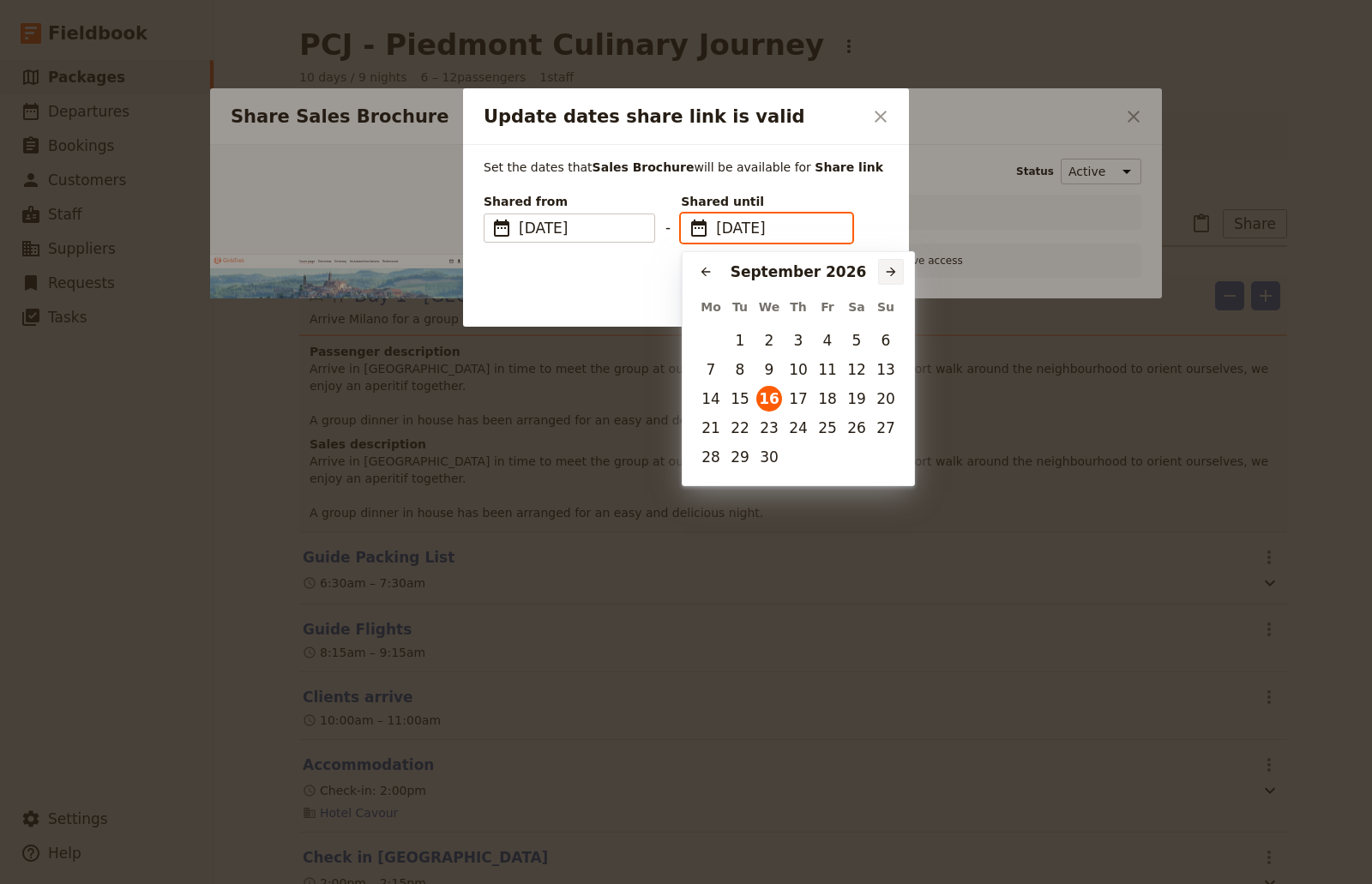
click at [891, 267] on icon "Next month" at bounding box center [890, 271] width 13 height 13
click at [889, 267] on icon "Next month" at bounding box center [890, 271] width 13 height 13
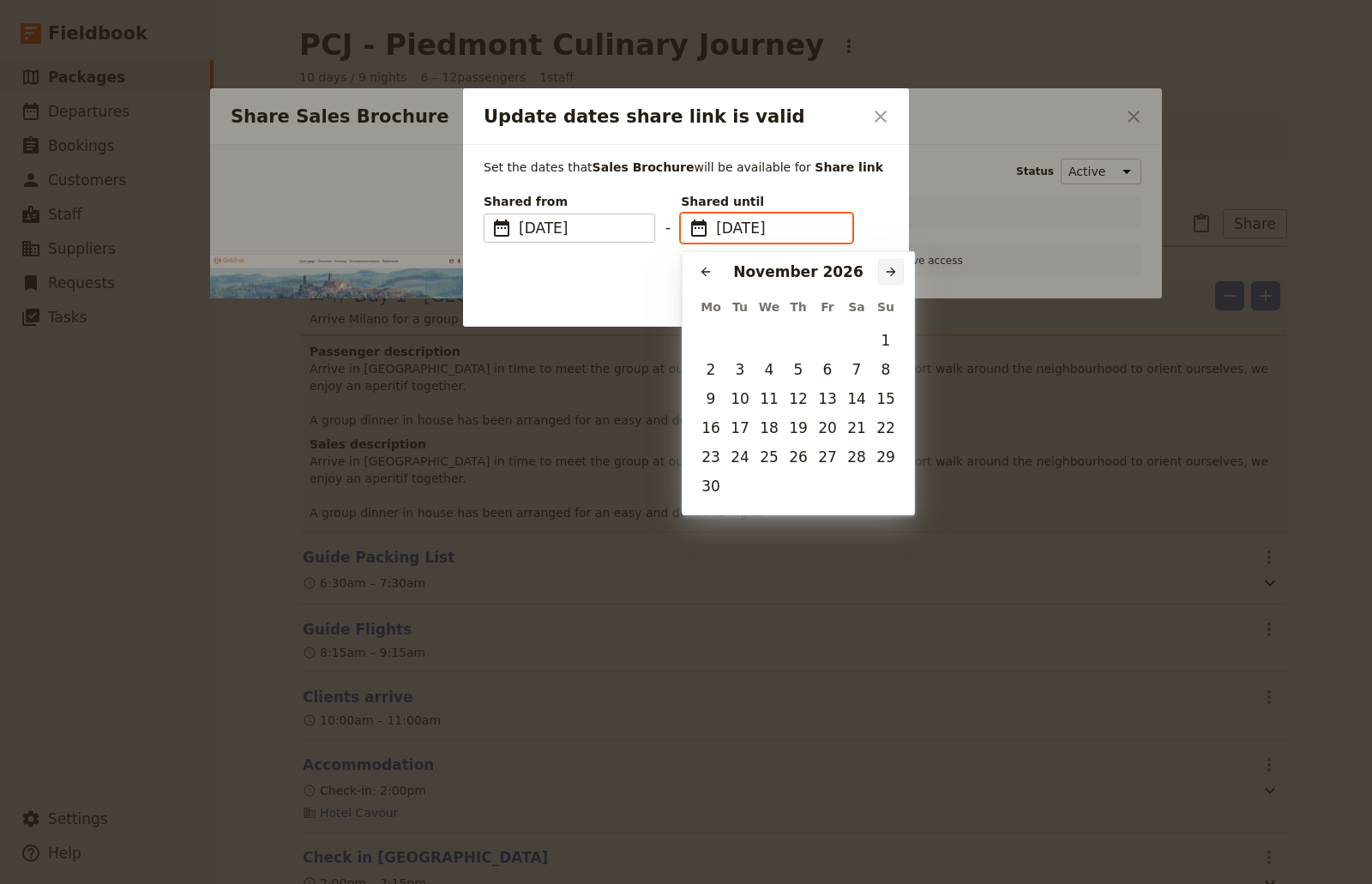
click at [889, 267] on icon "Next month" at bounding box center [890, 271] width 13 height 13
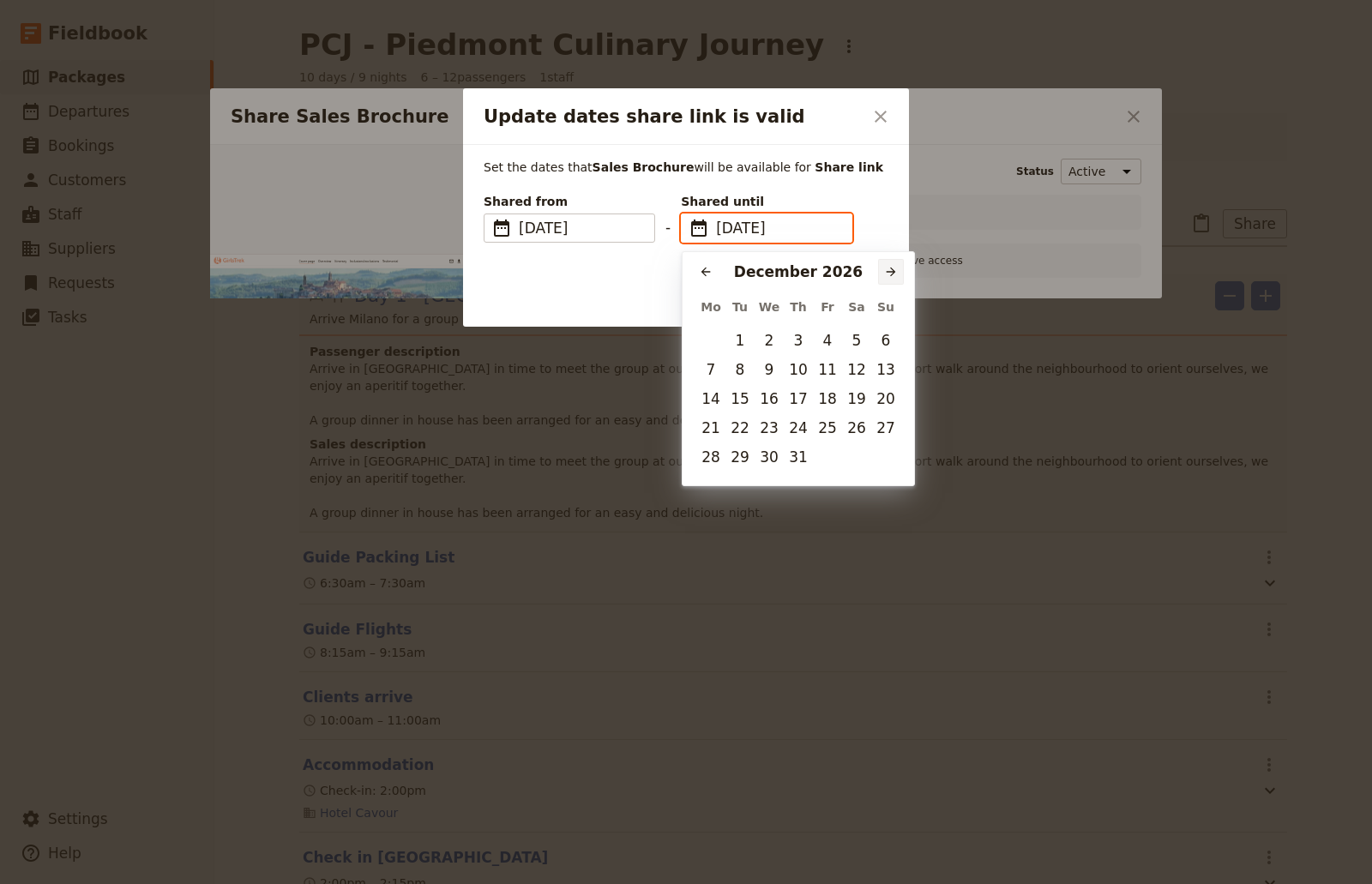
click at [889, 267] on icon "Next month" at bounding box center [890, 271] width 13 height 13
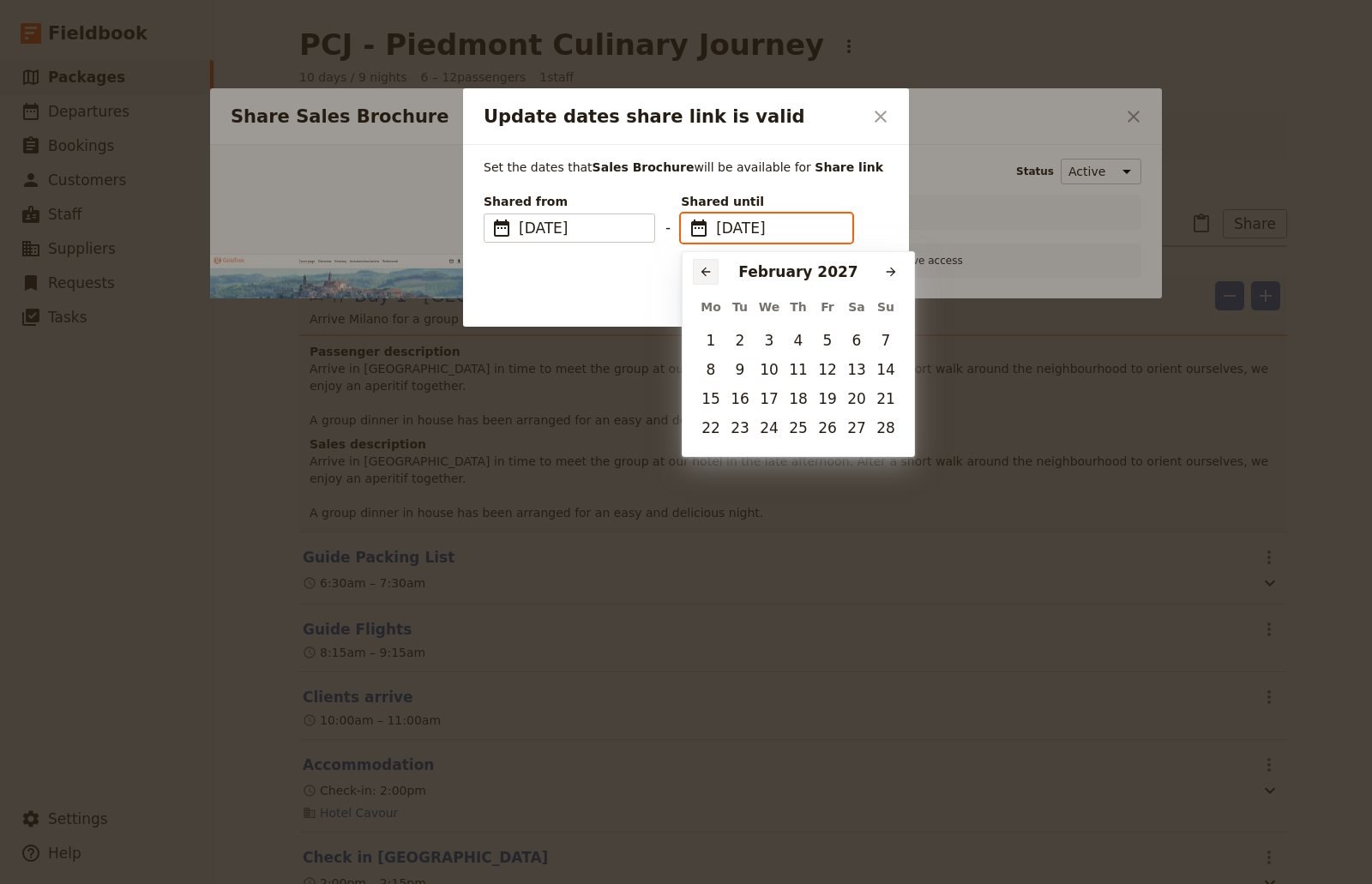
click at [710, 280] on button "​" at bounding box center [705, 271] width 26 height 26
click at [711, 280] on button "​" at bounding box center [705, 271] width 26 height 26
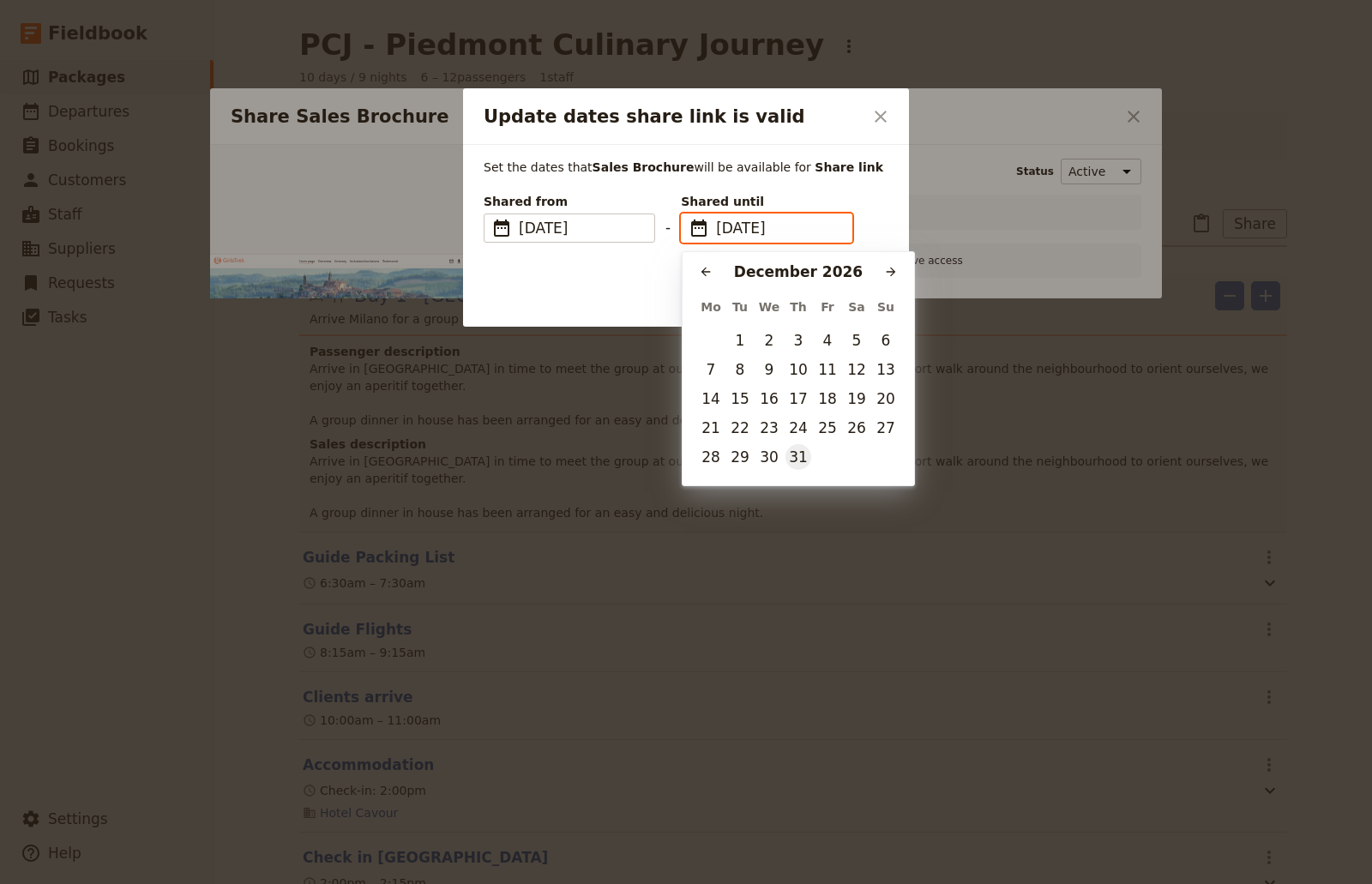
click at [797, 448] on button "31" at bounding box center [797, 456] width 26 height 26
type input "[DATE]"
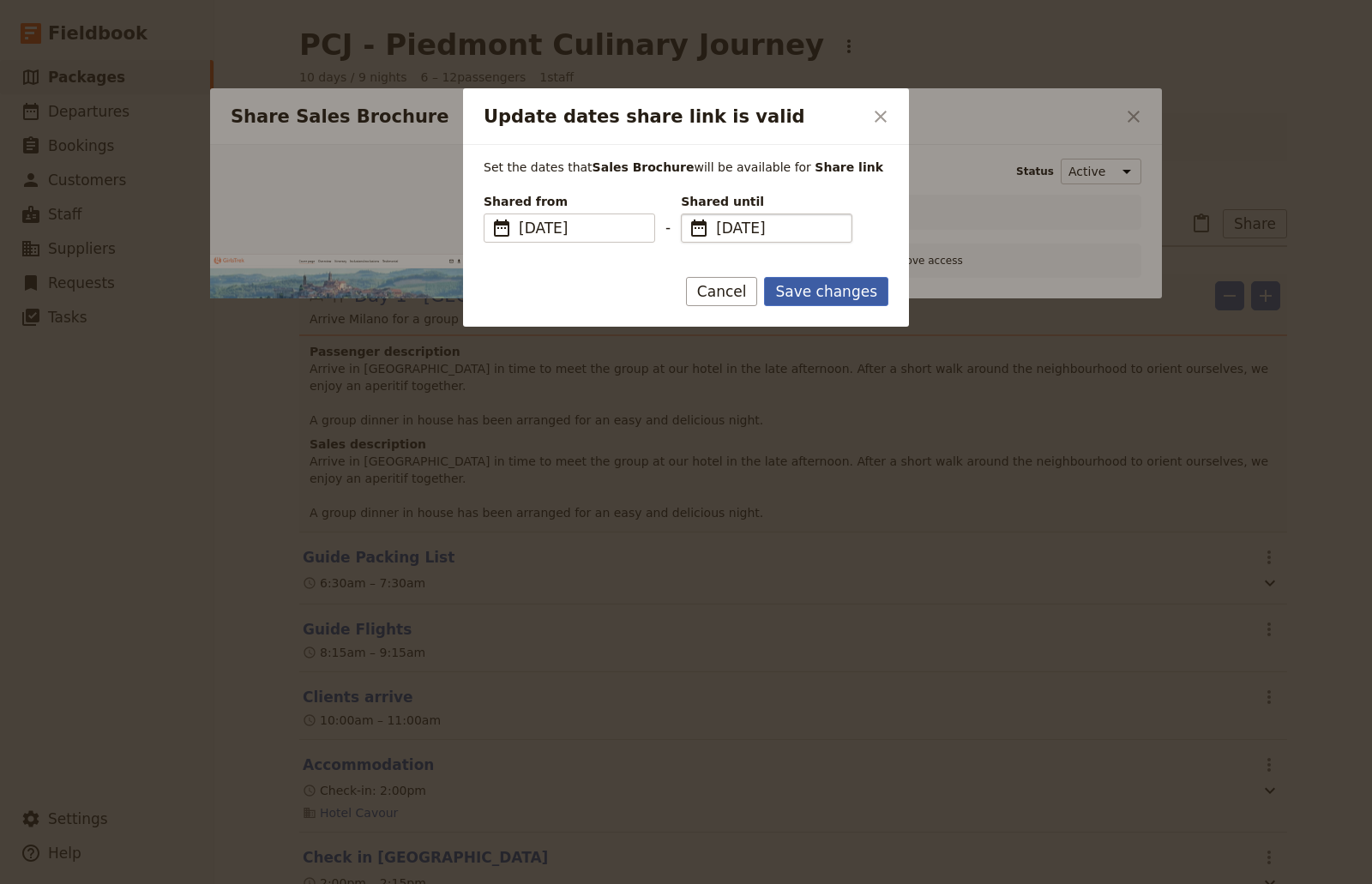
click at [840, 294] on button "Save changes" at bounding box center [826, 291] width 124 height 29
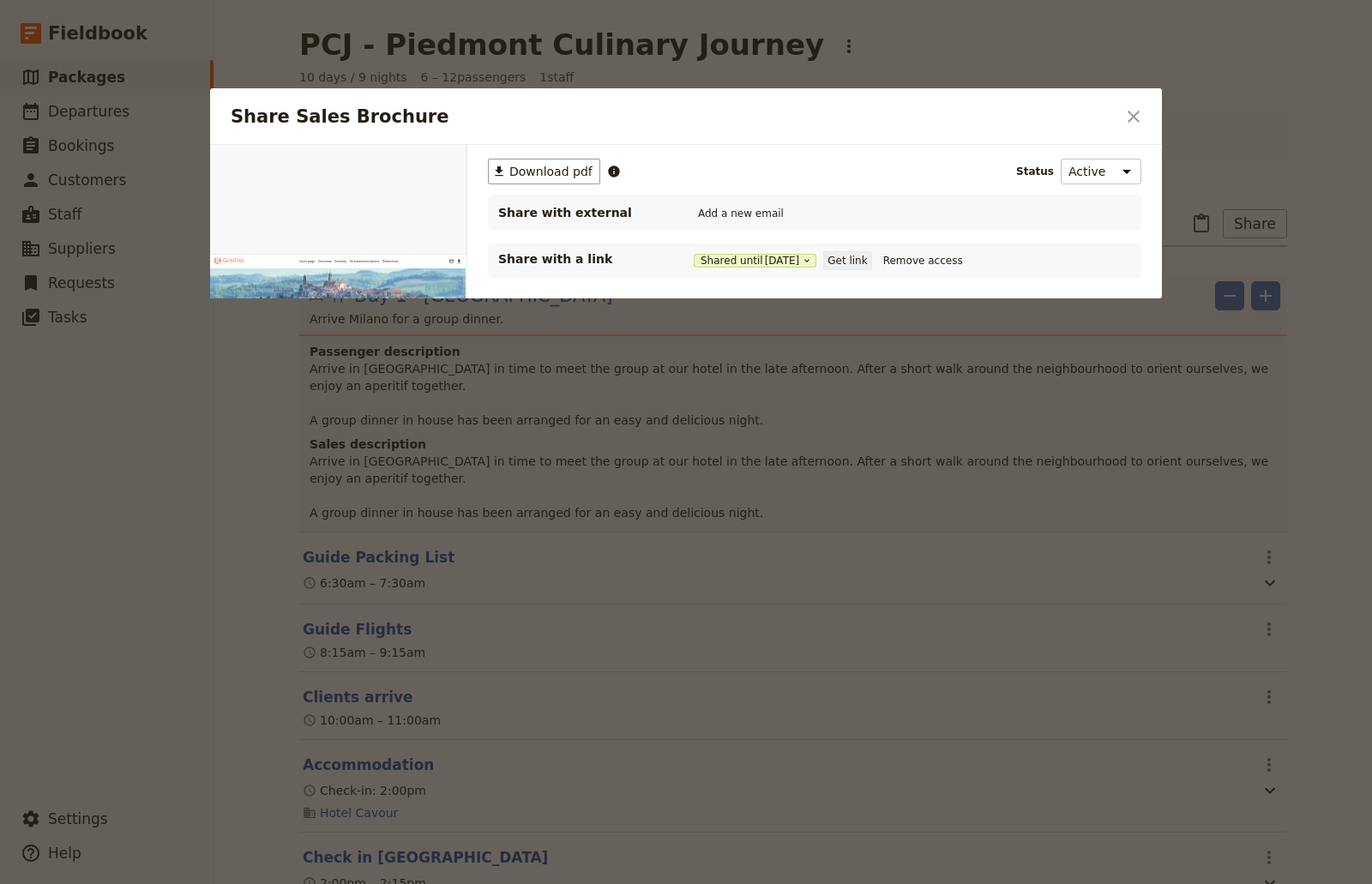
click at [850, 258] on button "Get link" at bounding box center [847, 261] width 48 height 19
click at [1367, 136] on div at bounding box center [686, 442] width 1372 height 884
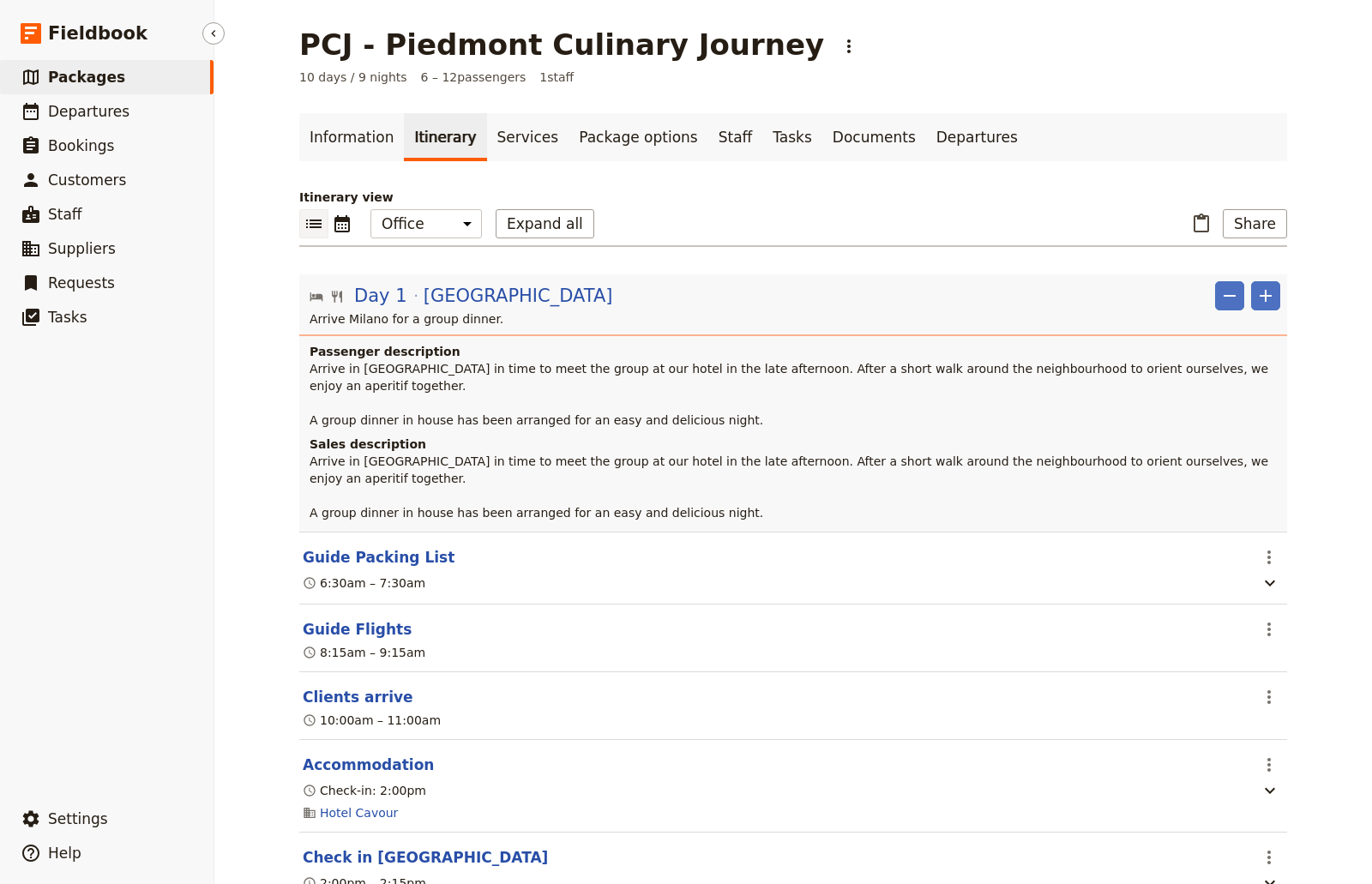
click at [93, 82] on span "Packages" at bounding box center [86, 77] width 77 height 17
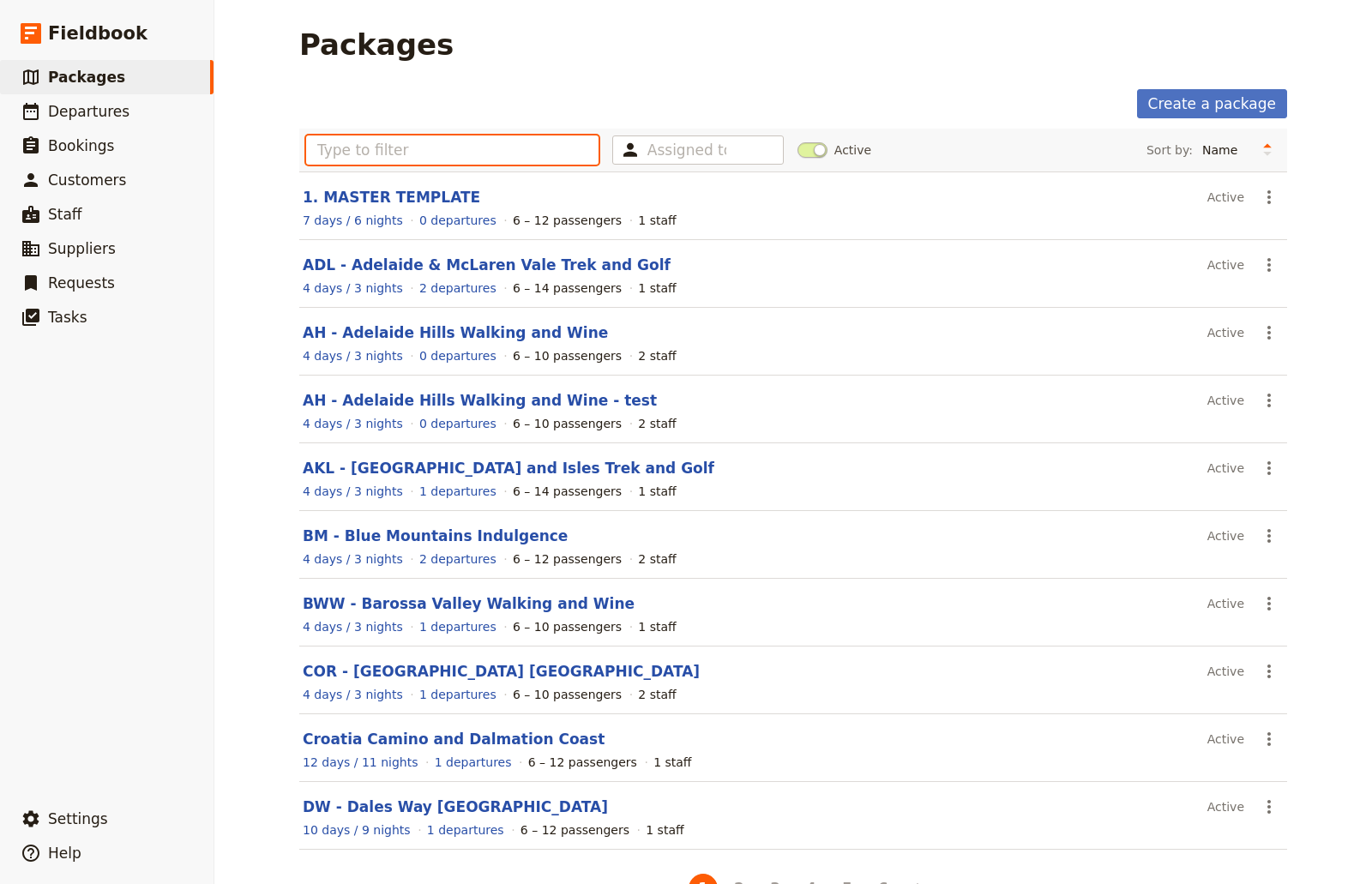
click at [403, 148] on input "text" at bounding box center [452, 150] width 292 height 29
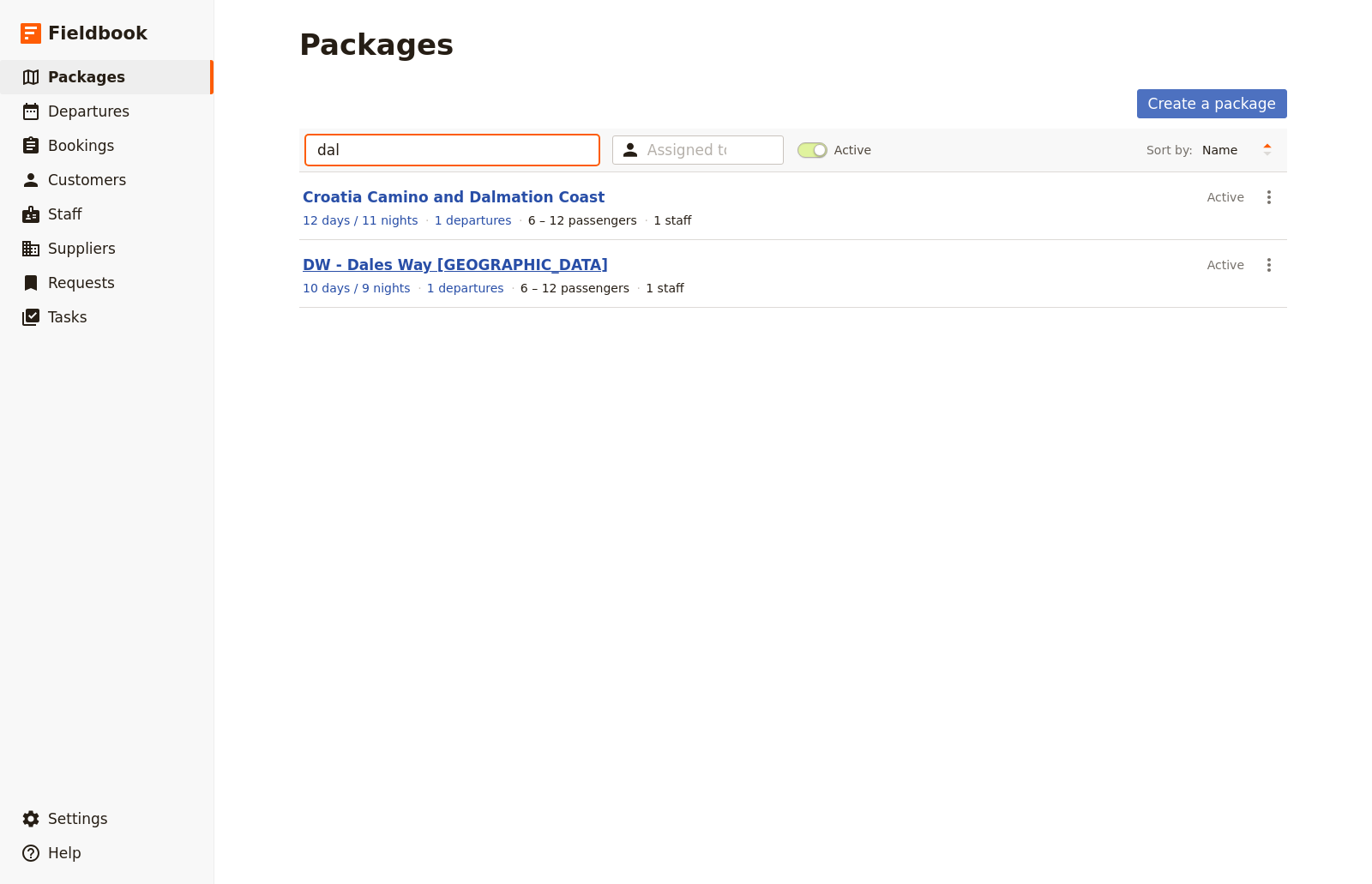
type input "dal"
click at [371, 258] on link "DW - Dales Way [GEOGRAPHIC_DATA]" at bounding box center [455, 265] width 305 height 17
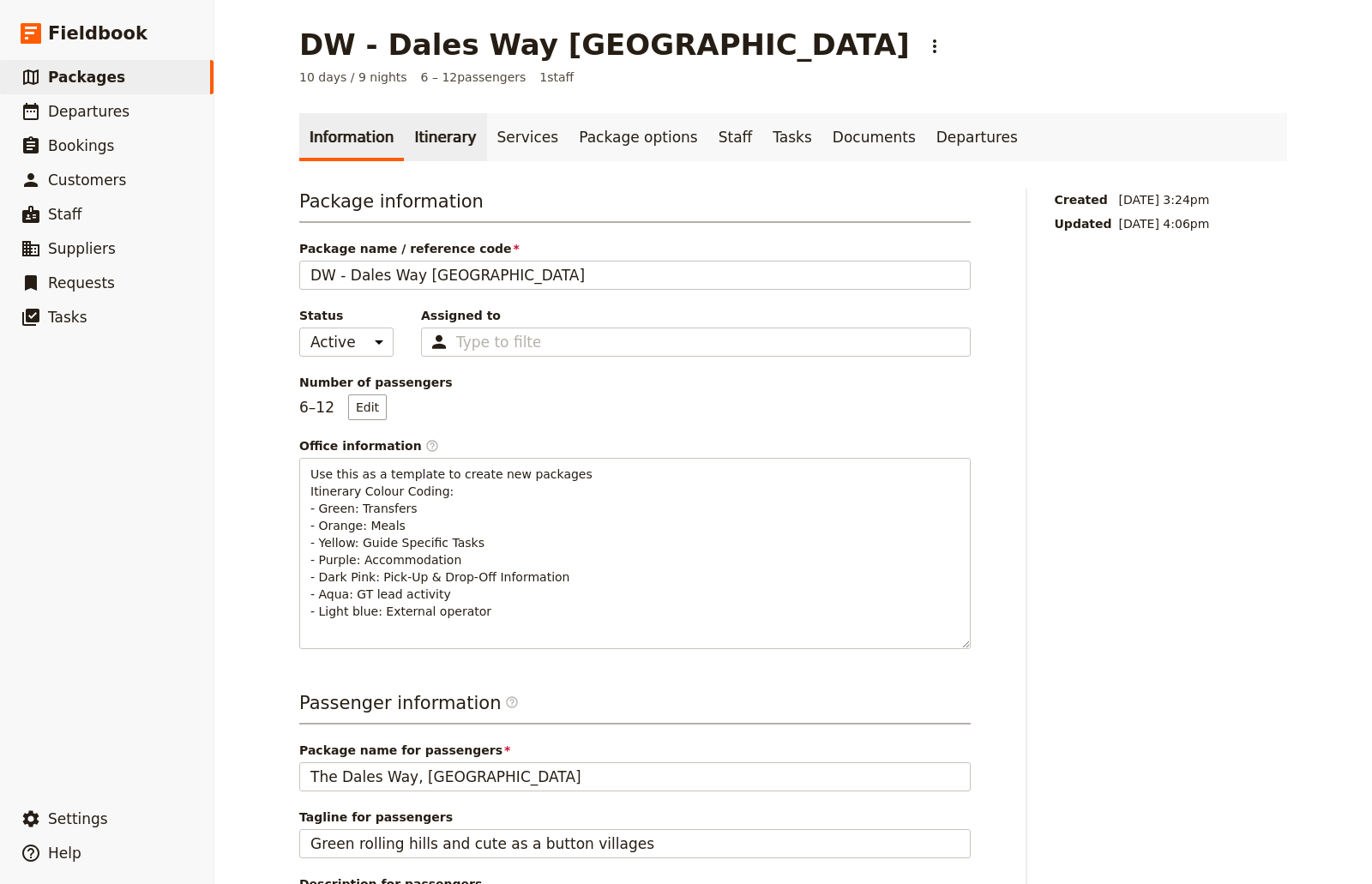
click at [443, 126] on link "Itinerary" at bounding box center [445, 137] width 82 height 48
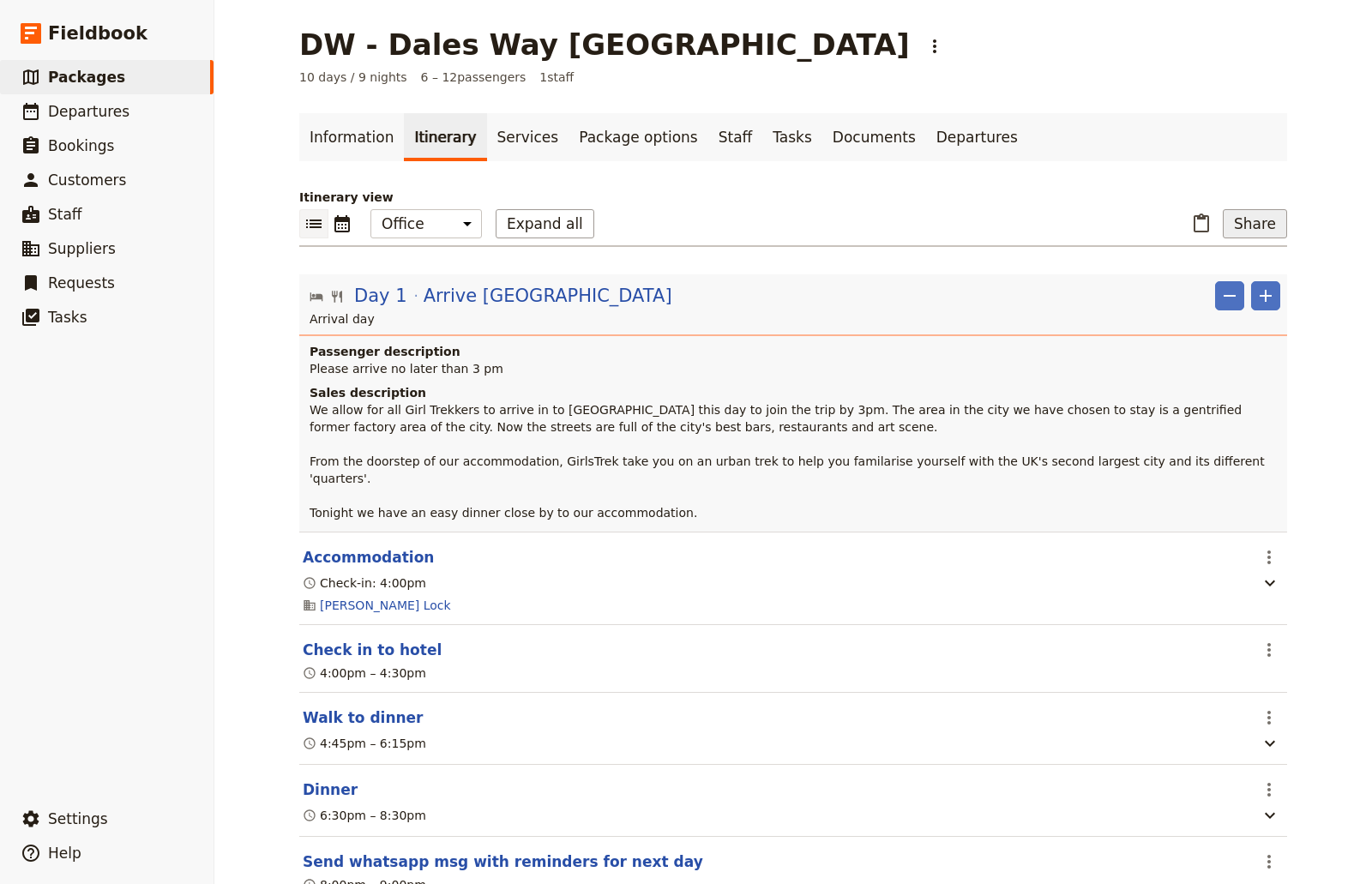
click at [1275, 220] on button "Share" at bounding box center [1254, 224] width 64 height 29
click at [1234, 308] on span "Sales Brochure" at bounding box center [1198, 309] width 90 height 17
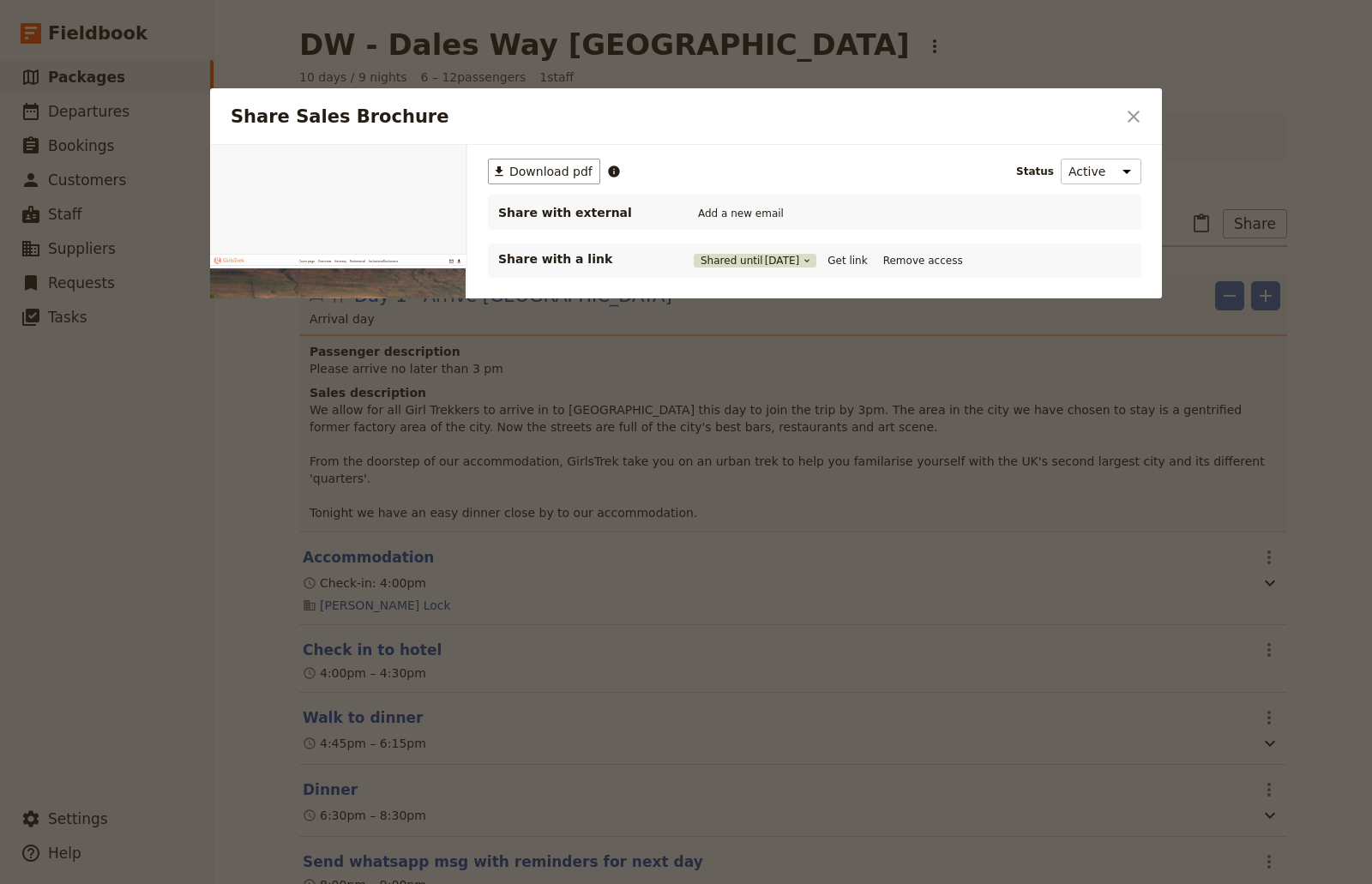
click at [765, 257] on span "[DATE]" at bounding box center [782, 261] width 35 height 13
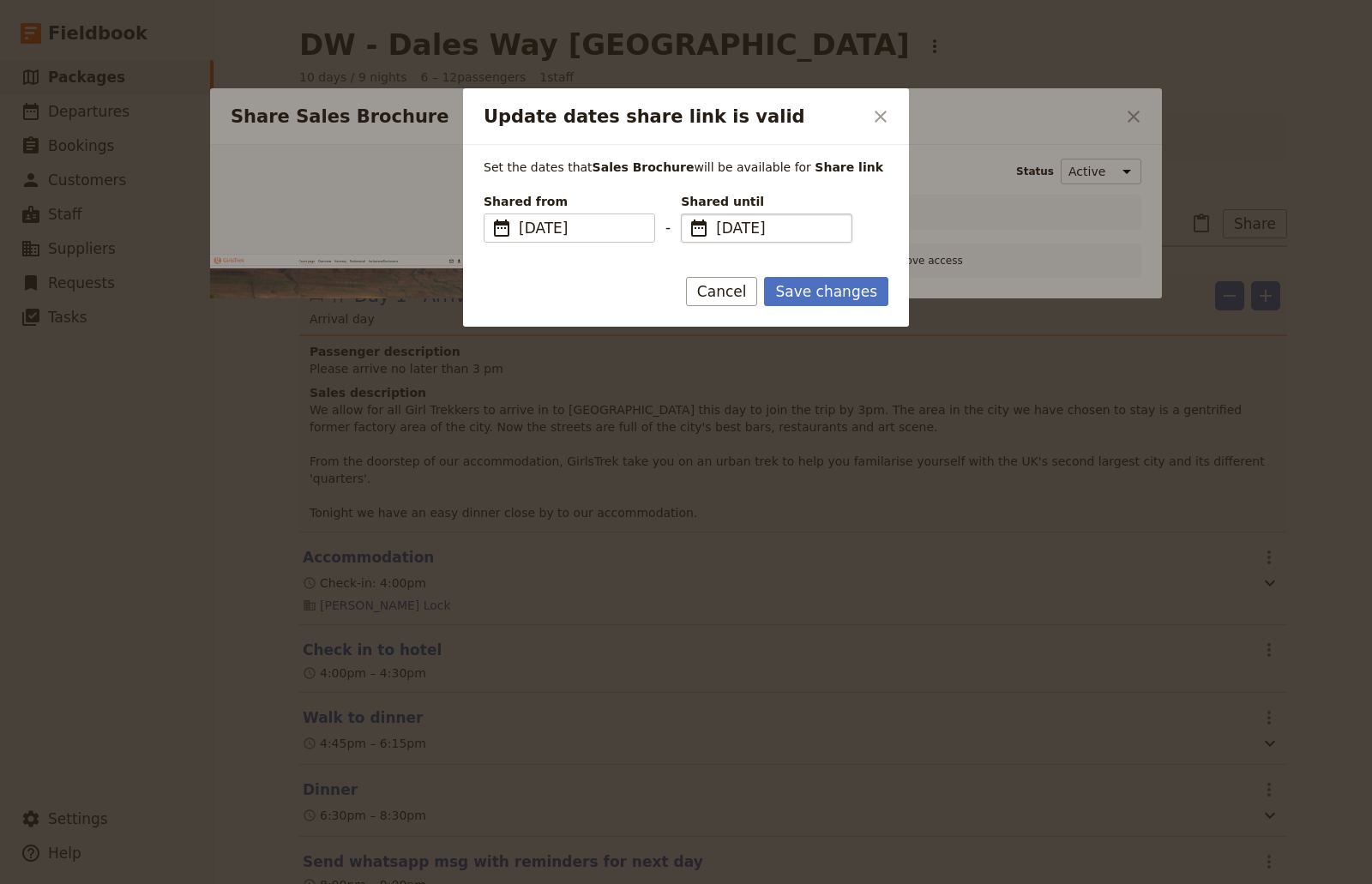
click at [844, 237] on fieldset "​ [DATE] [DATE]" at bounding box center [766, 228] width 172 height 29
click at [688, 214] on input "[DATE]" at bounding box center [687, 213] width 1 height 1
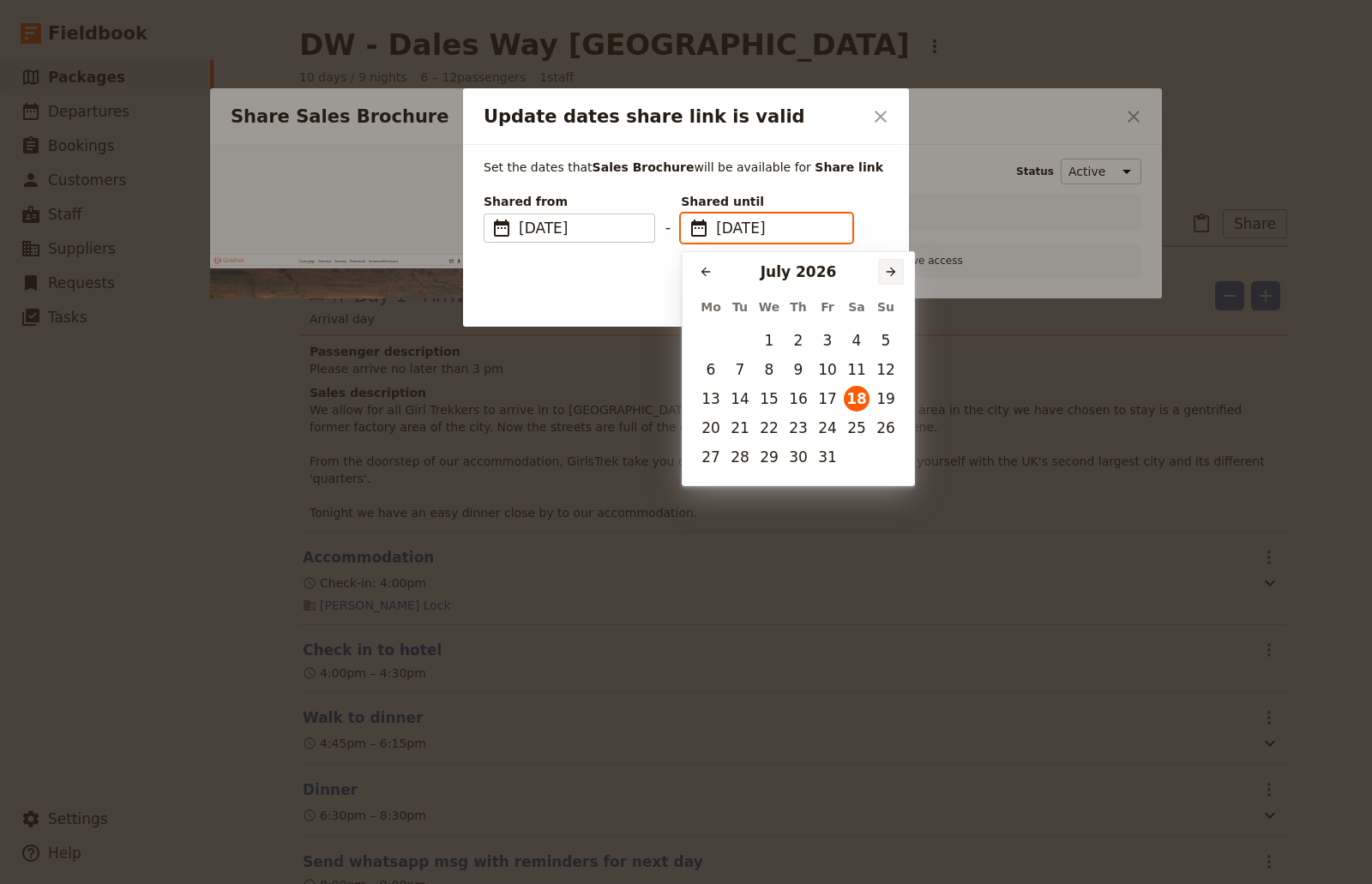
click at [889, 262] on button "​" at bounding box center [890, 271] width 26 height 26
click at [889, 264] on button "​" at bounding box center [890, 271] width 26 height 26
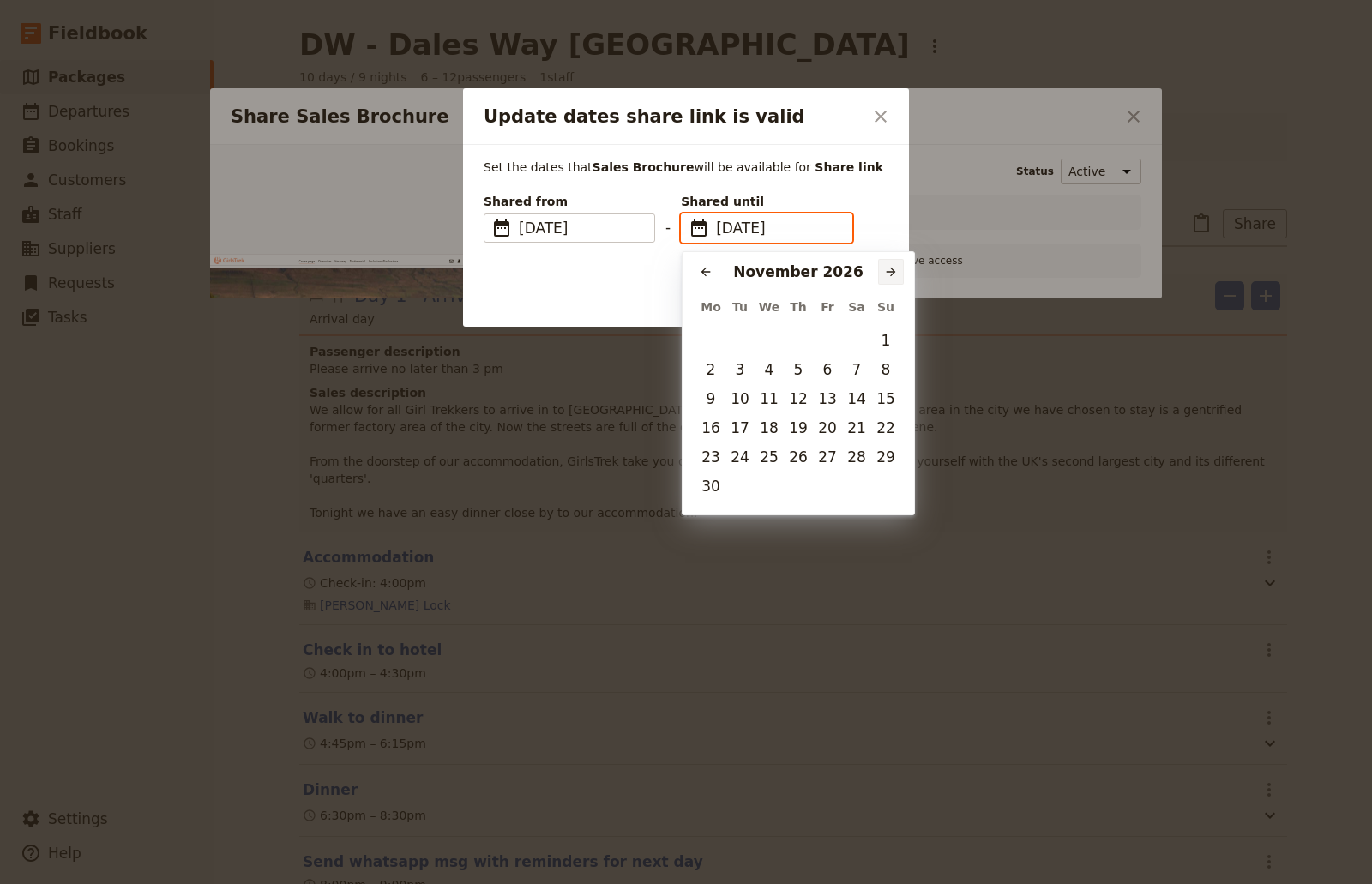
click at [889, 264] on button "​" at bounding box center [890, 271] width 26 height 26
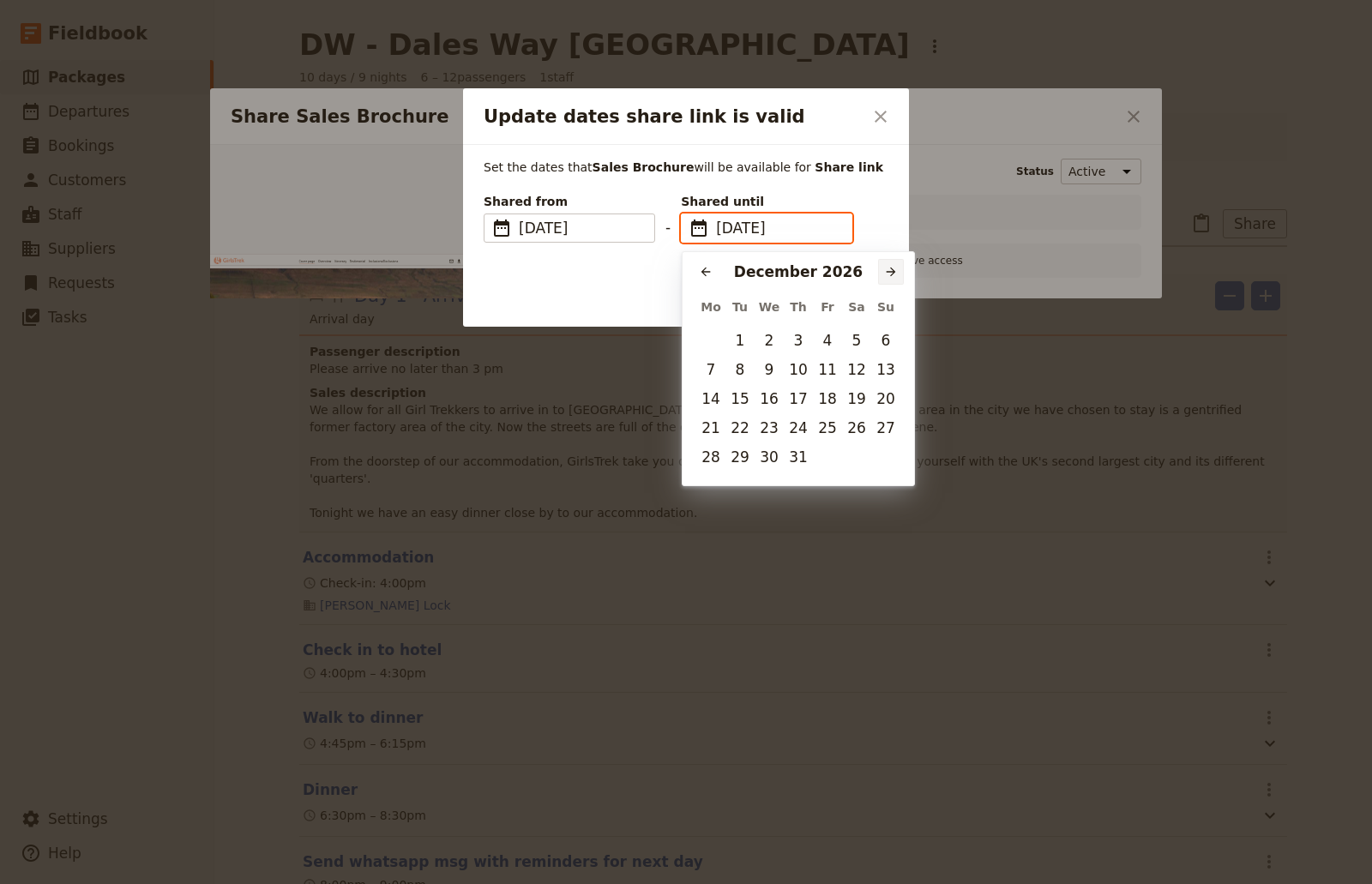
click at [889, 264] on button "​" at bounding box center [890, 271] width 26 height 26
click at [711, 272] on icon "Previous month" at bounding box center [705, 271] width 13 height 13
click at [803, 470] on td "31" at bounding box center [797, 457] width 29 height 29
click at [801, 463] on button "31" at bounding box center [797, 456] width 26 height 26
type input "[DATE]"
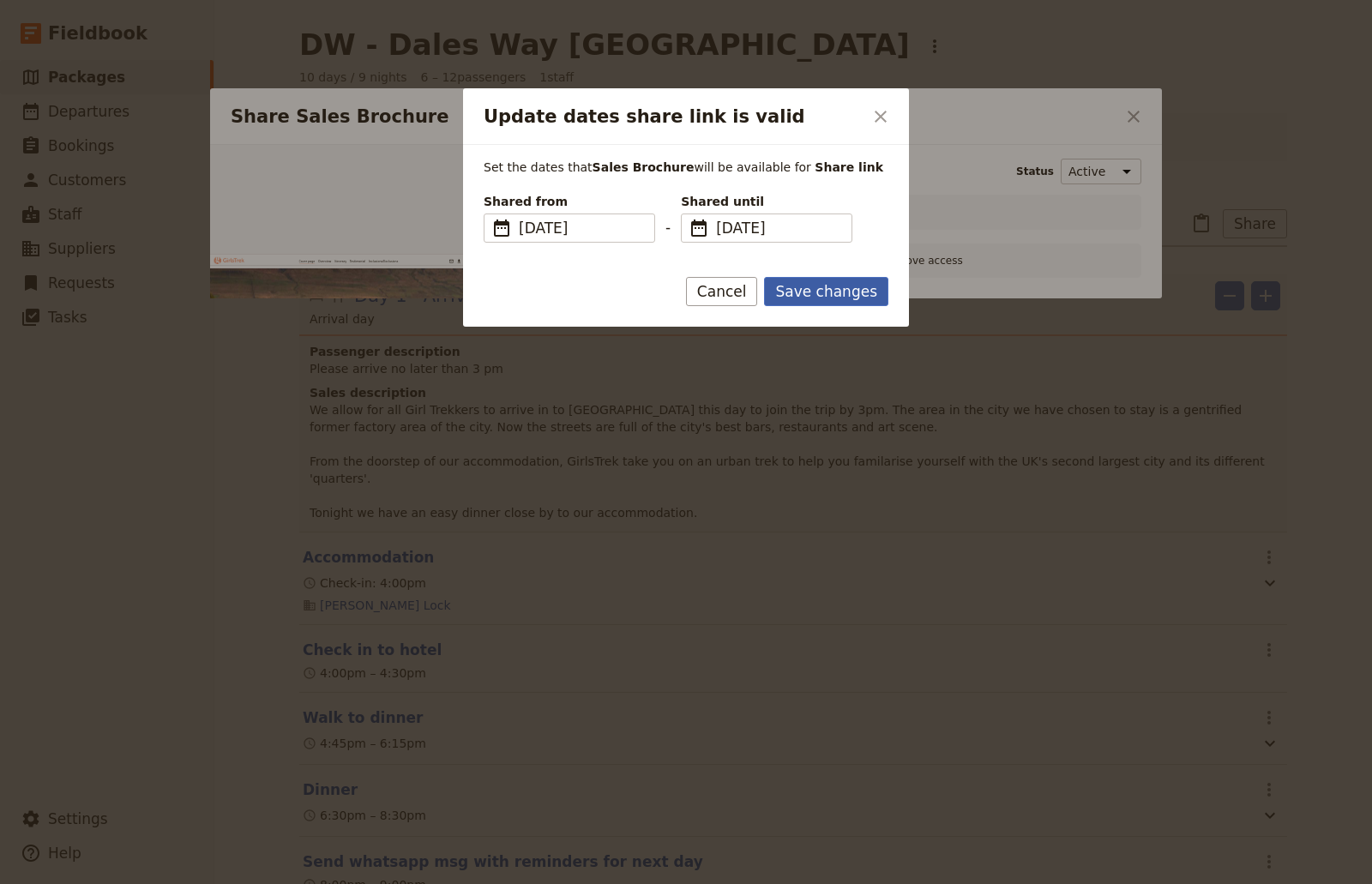
click at [806, 290] on button "Save changes" at bounding box center [826, 291] width 124 height 29
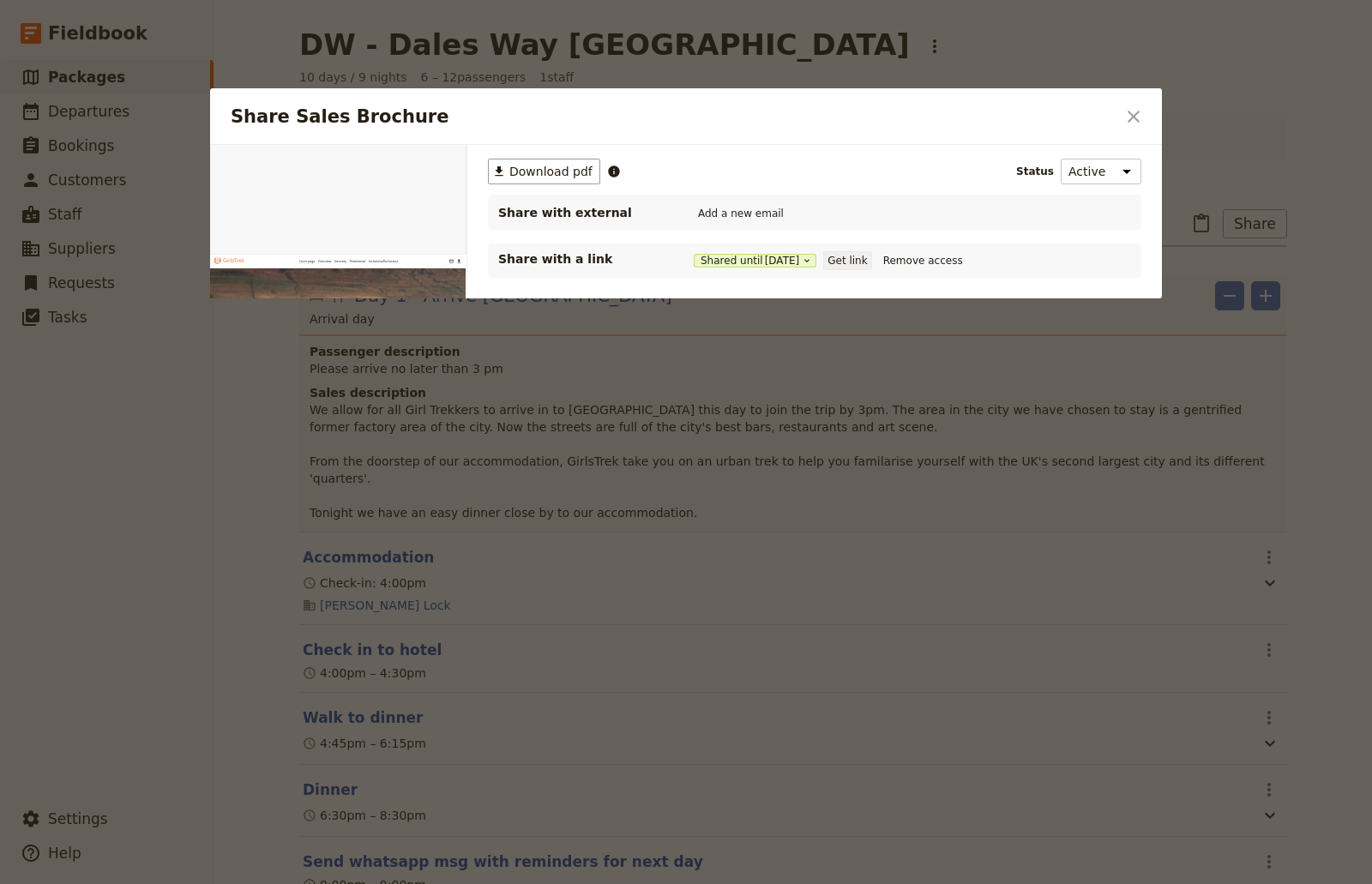
click at [871, 260] on button "Get link" at bounding box center [847, 261] width 48 height 19
click at [851, 264] on button "Get link" at bounding box center [847, 261] width 48 height 19
click at [851, 264] on button "Get link" at bounding box center [847, 261] width 48 height 19
click at [851, 263] on button "Get link" at bounding box center [847, 261] width 48 height 19
